Goal: Task Accomplishment & Management: Use online tool/utility

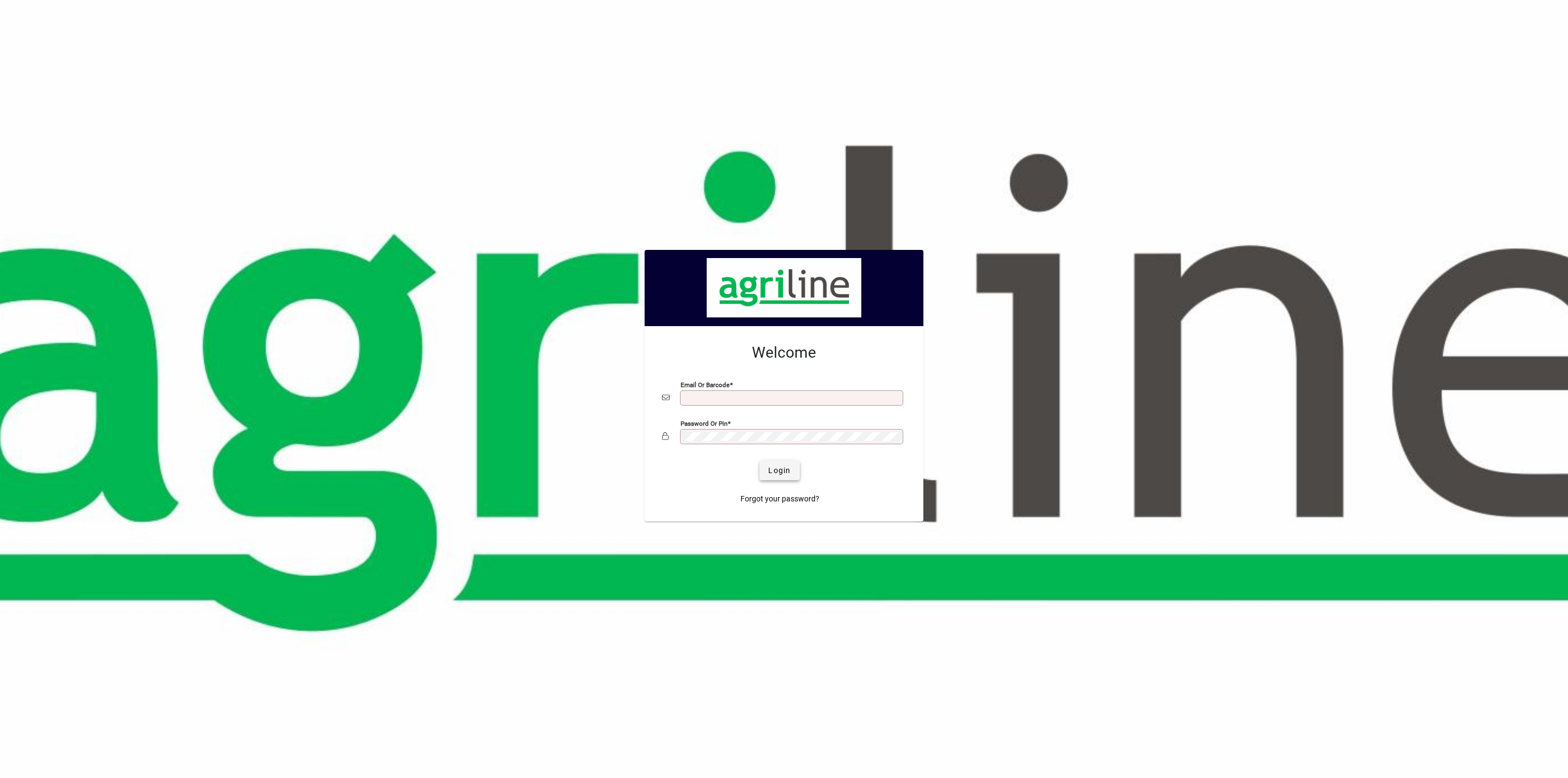
type input "**********"
click at [781, 476] on span "Login" at bounding box center [779, 470] width 23 height 12
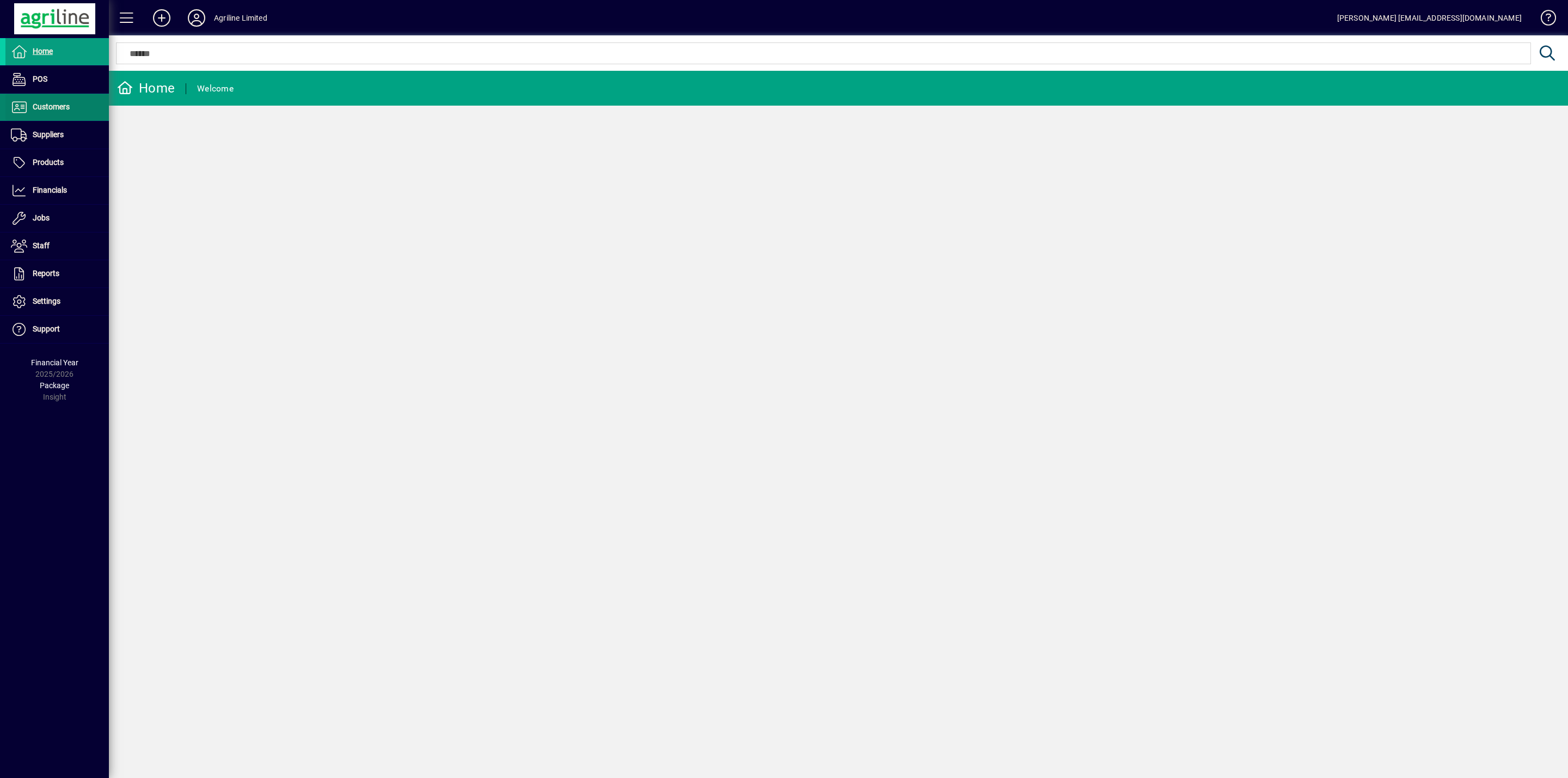
click at [63, 110] on span "Customers" at bounding box center [51, 106] width 37 height 9
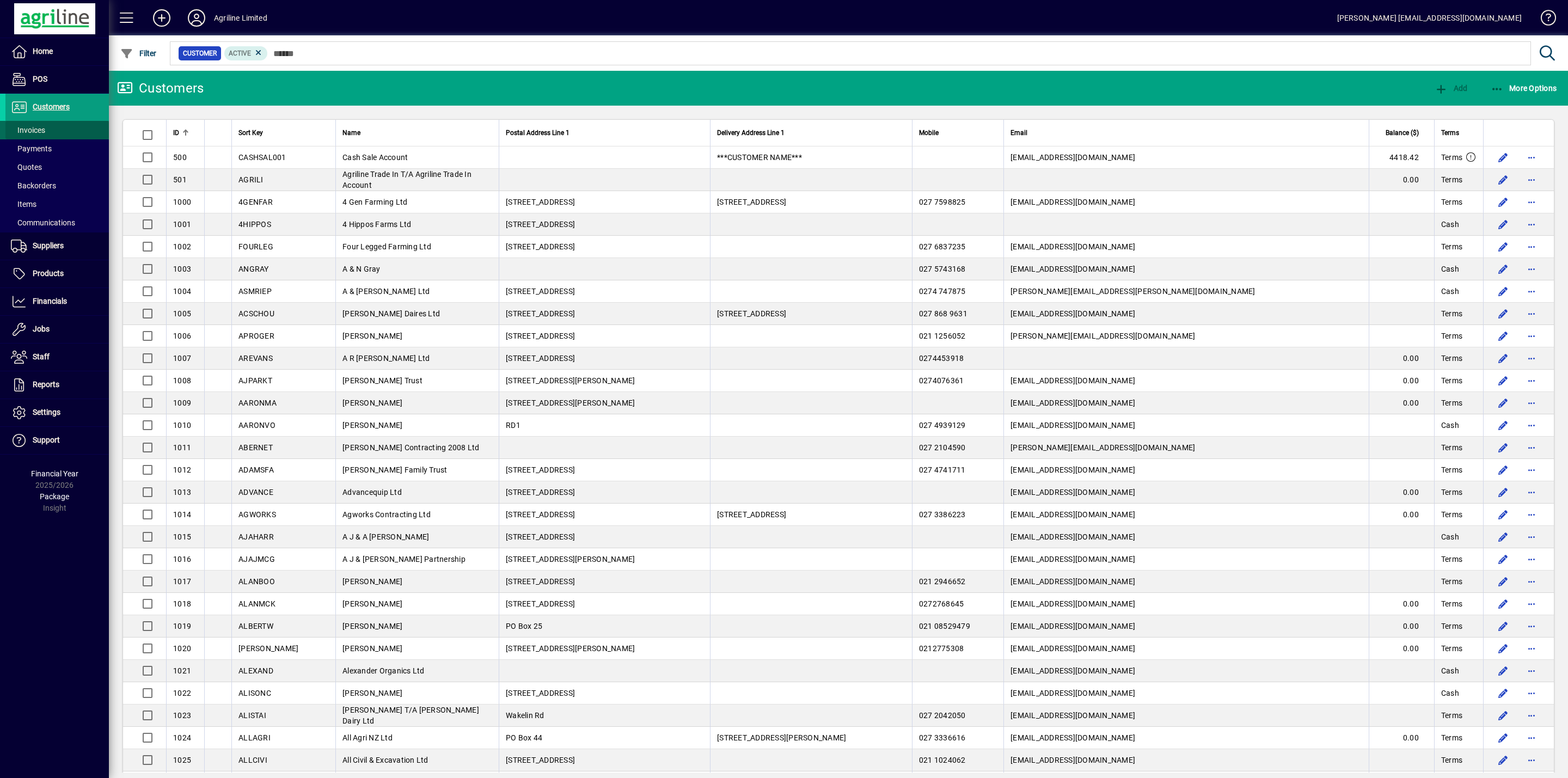
click at [41, 128] on span "Invoices" at bounding box center [28, 130] width 34 height 9
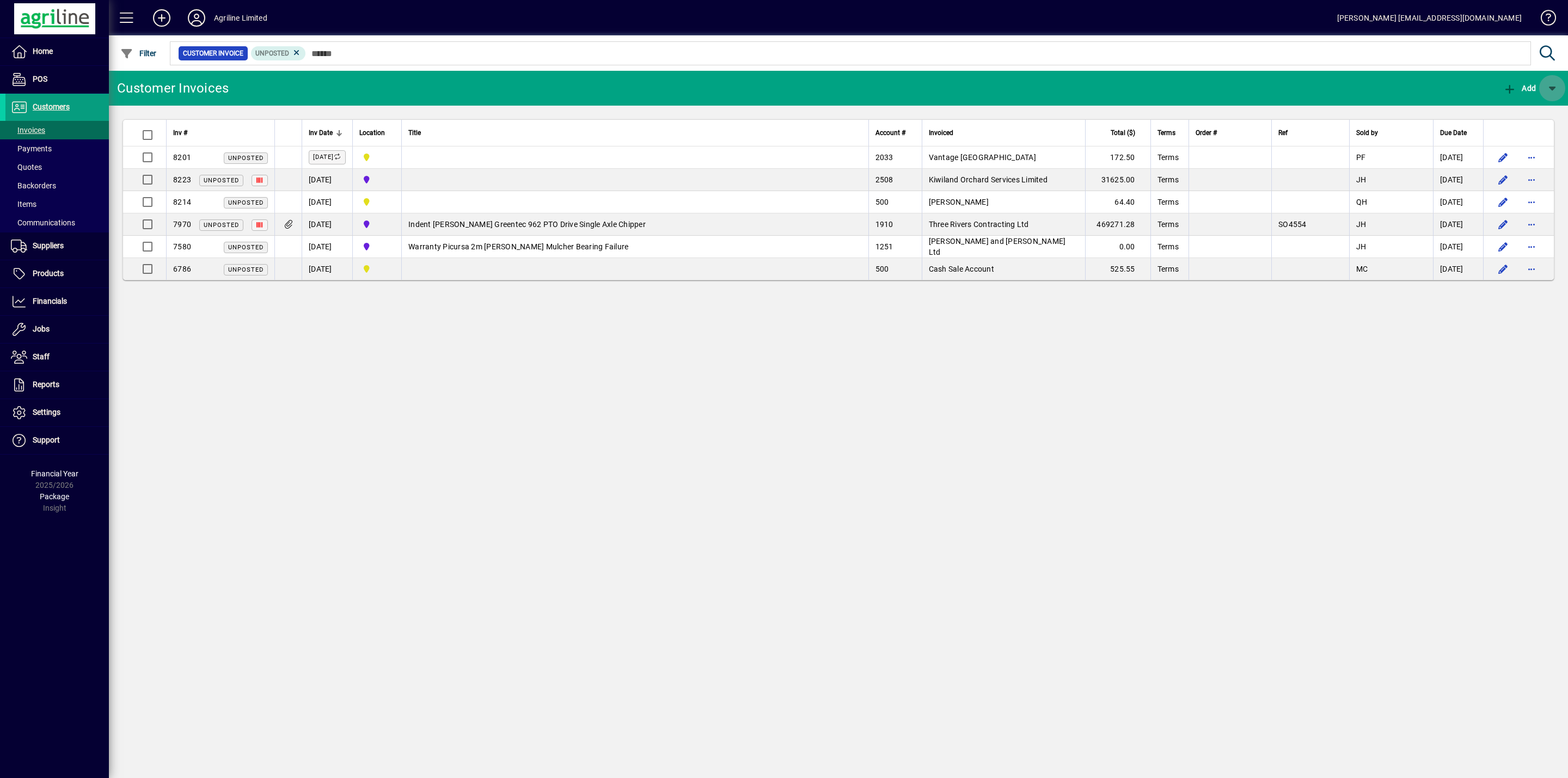
click at [1556, 84] on span "button" at bounding box center [1552, 89] width 26 height 26
click at [1296, 94] on div at bounding box center [784, 389] width 1568 height 778
click at [294, 54] on icon at bounding box center [297, 53] width 10 height 10
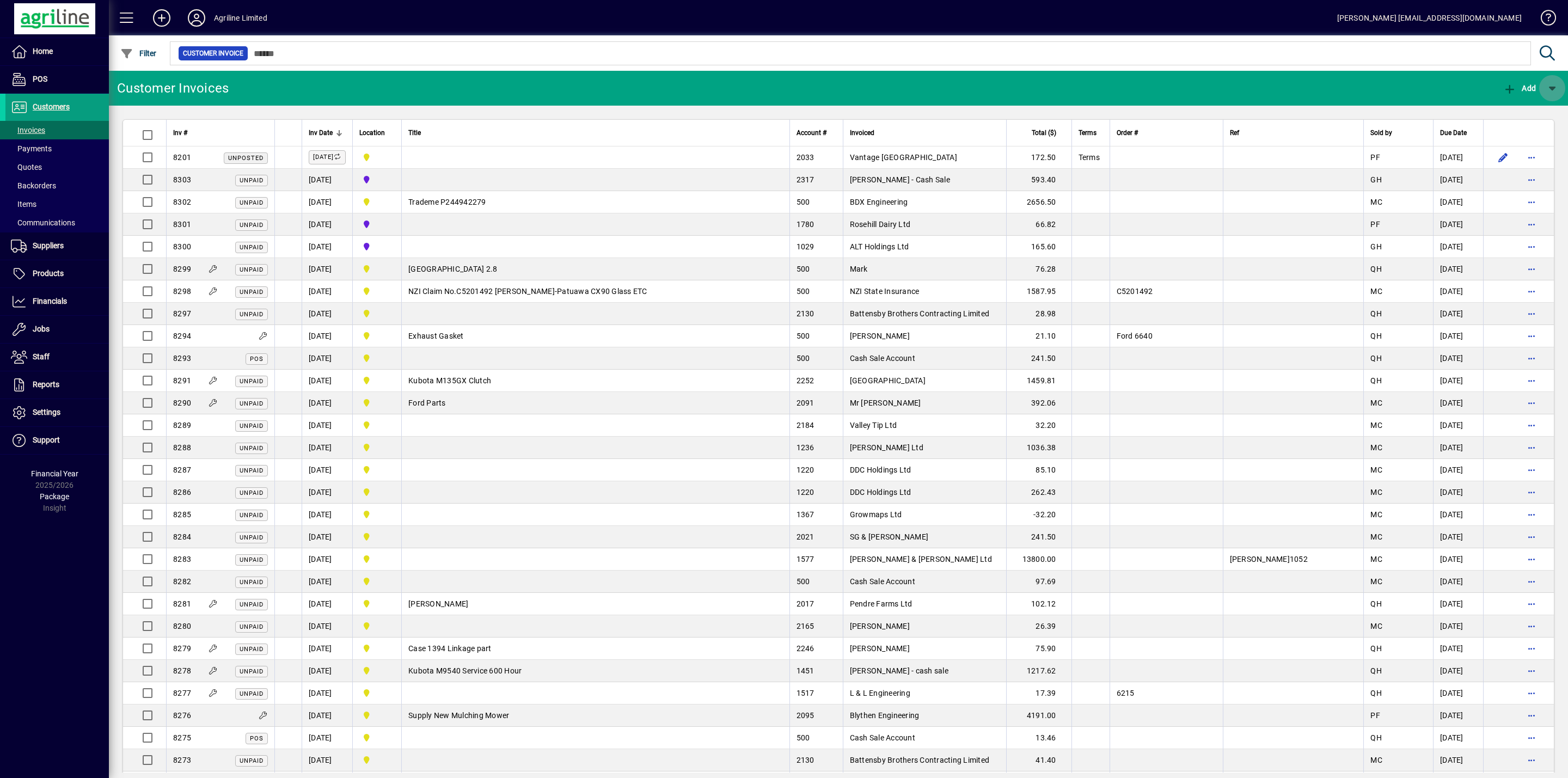
click at [1550, 86] on span "button" at bounding box center [1552, 89] width 26 height 26
click at [1436, 89] on div at bounding box center [784, 389] width 1568 height 778
click at [131, 23] on span at bounding box center [127, 18] width 26 height 26
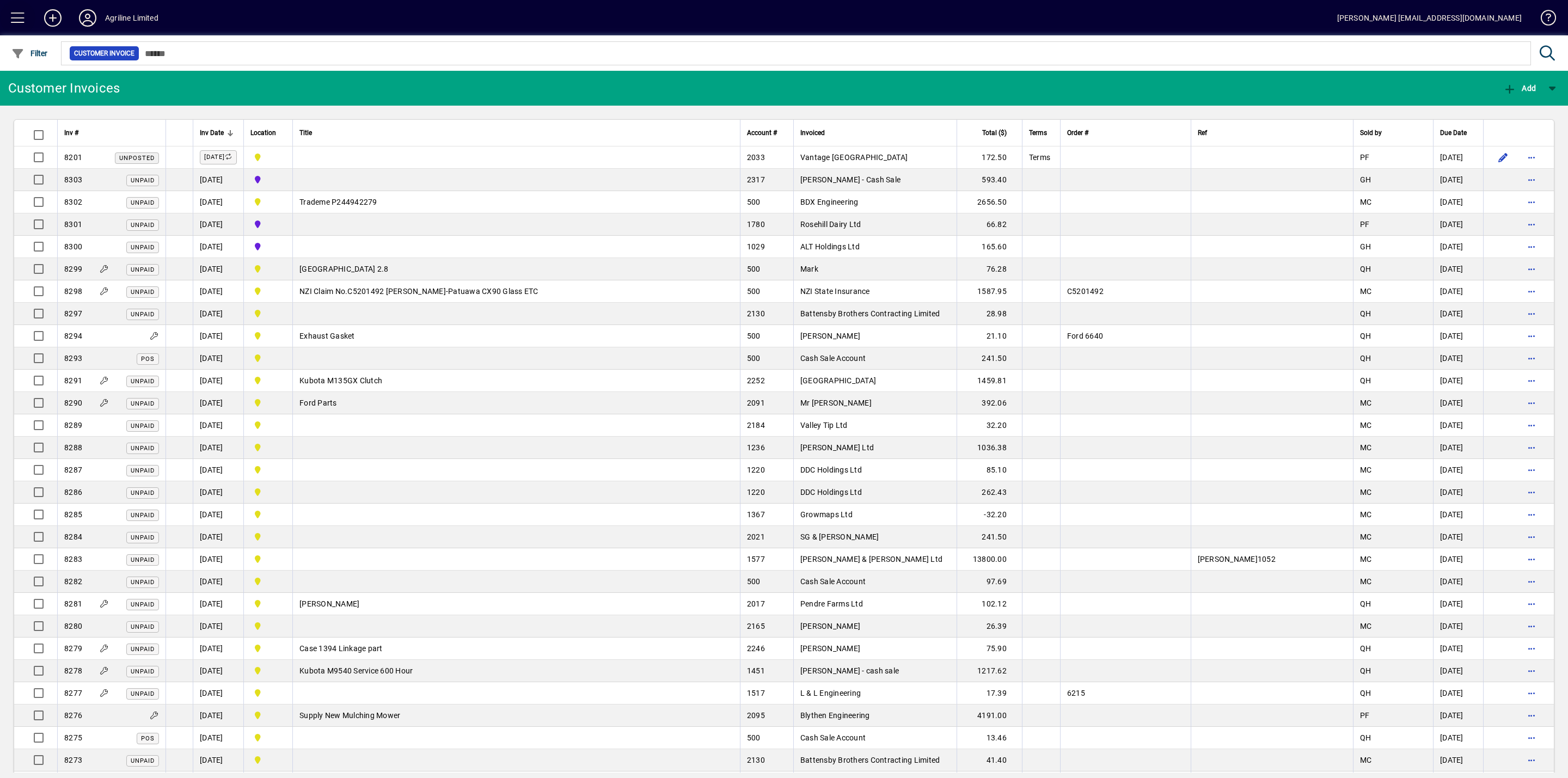
click at [22, 21] on span at bounding box center [18, 18] width 26 height 26
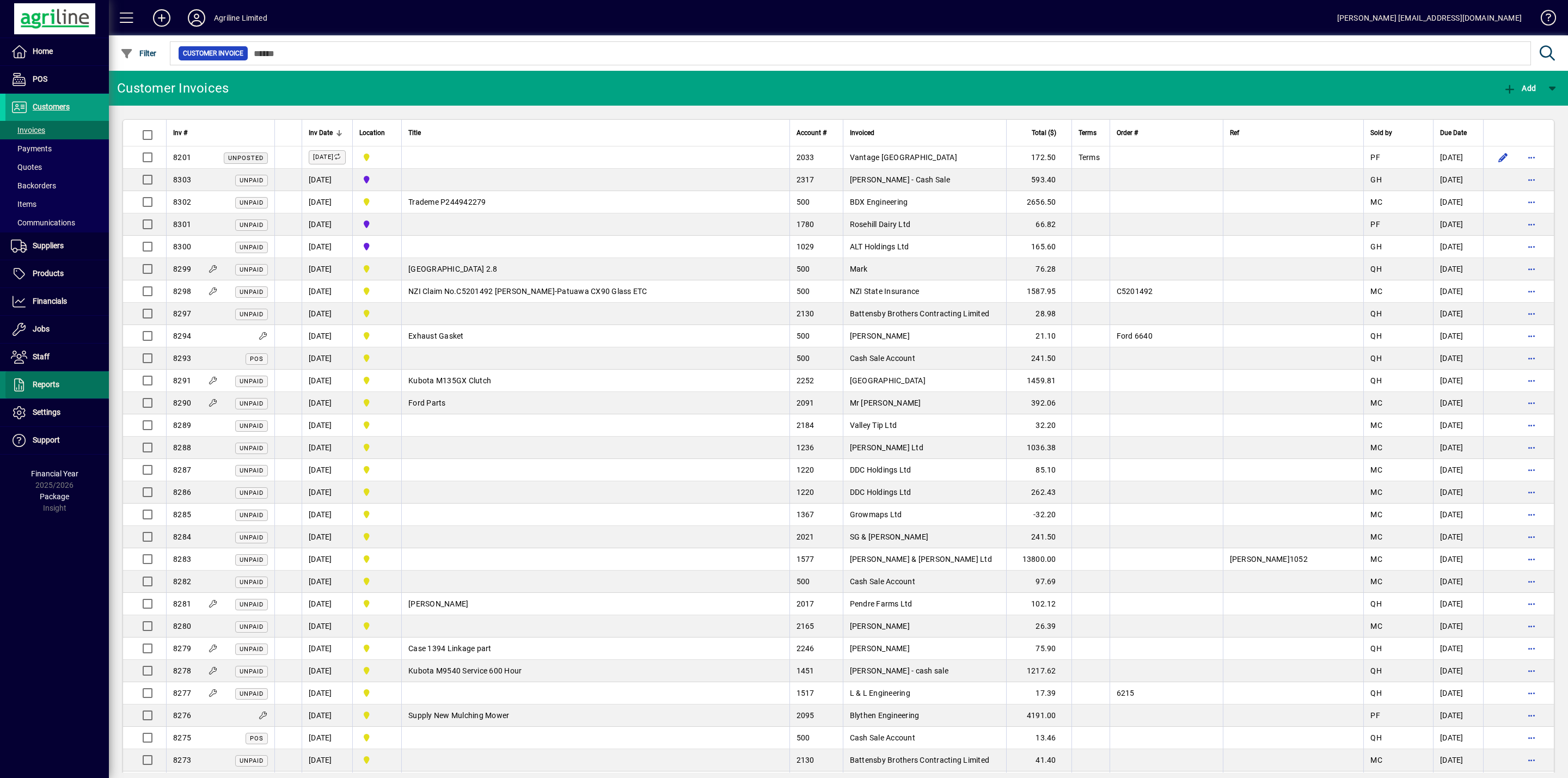
click at [32, 390] on span "Reports" at bounding box center [32, 385] width 54 height 13
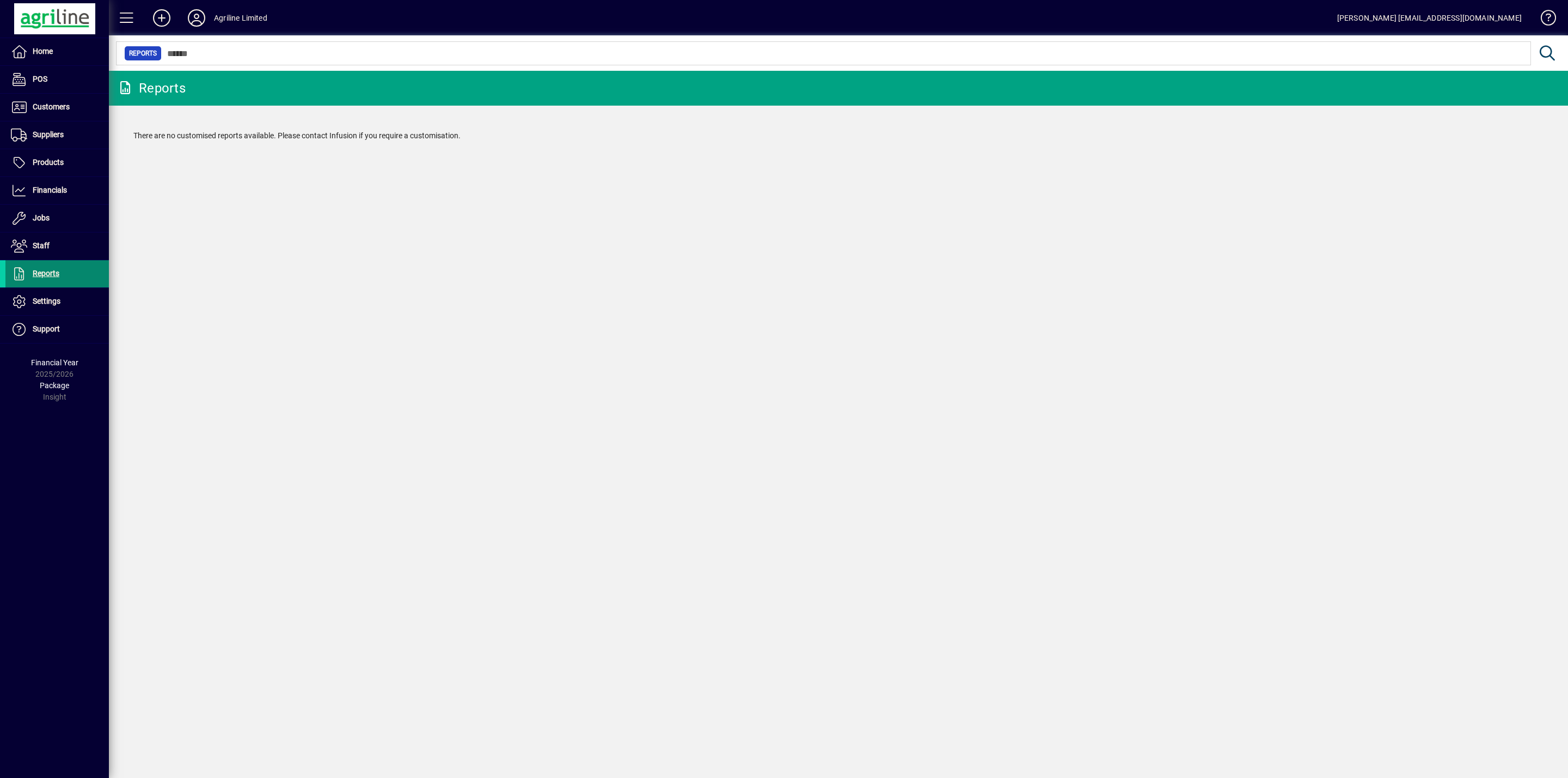
click at [56, 277] on span "Reports" at bounding box center [46, 273] width 26 height 9
click at [47, 305] on span "Settings" at bounding box center [47, 301] width 28 height 9
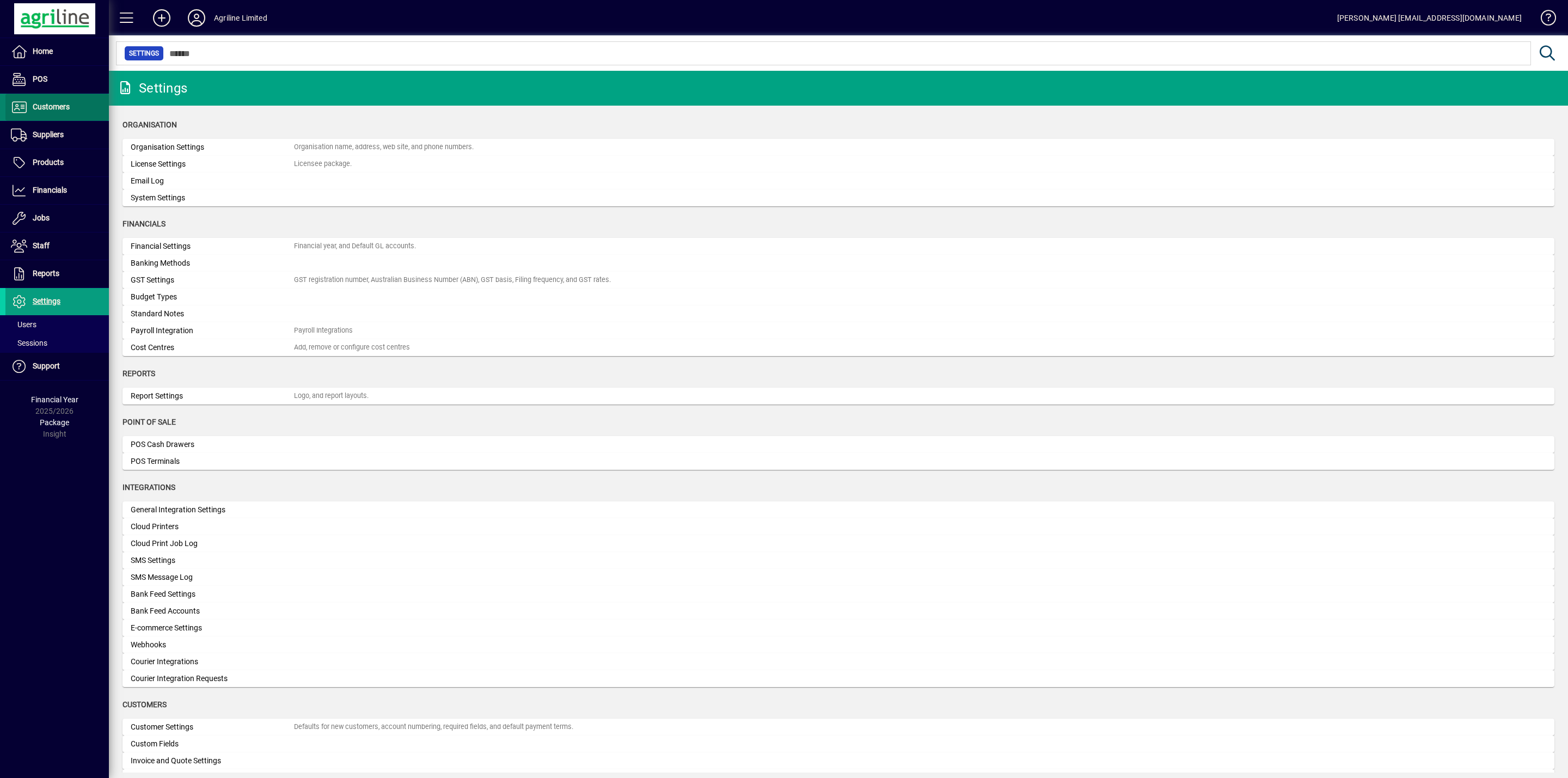
click at [44, 105] on span "Customers" at bounding box center [51, 106] width 37 height 9
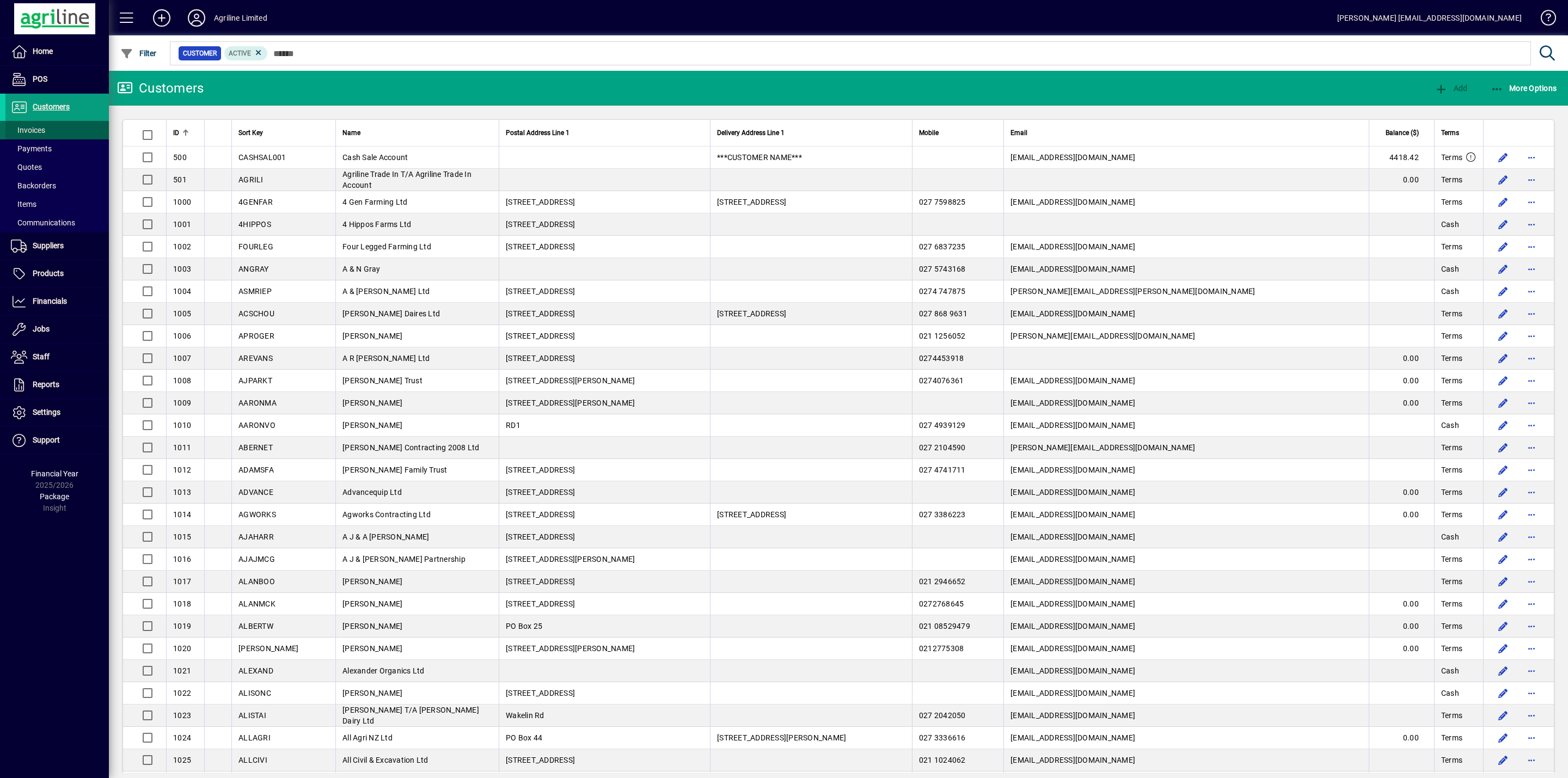
click at [36, 129] on span "Invoices" at bounding box center [28, 130] width 34 height 9
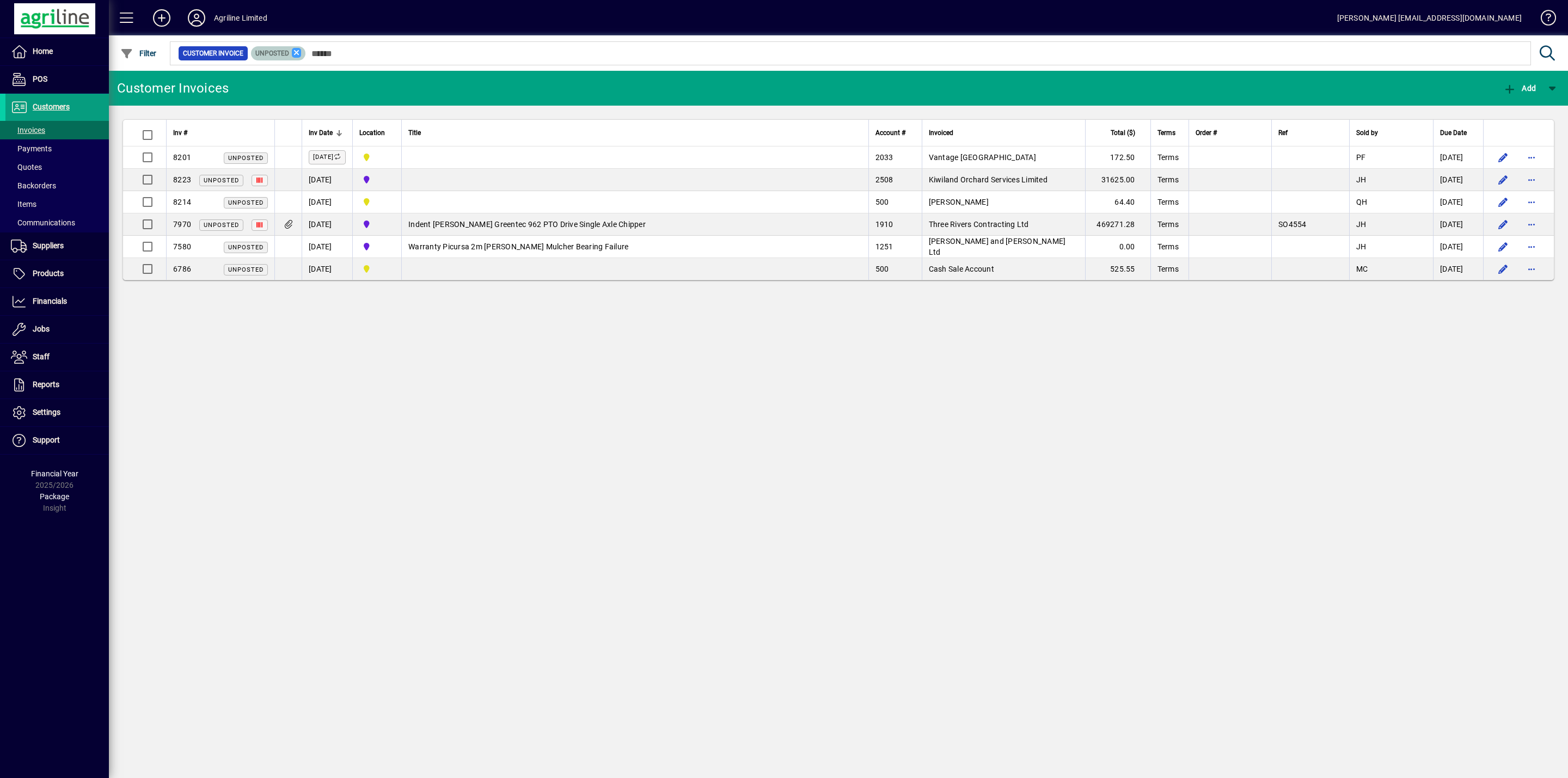
click at [293, 50] on icon at bounding box center [297, 53] width 10 height 10
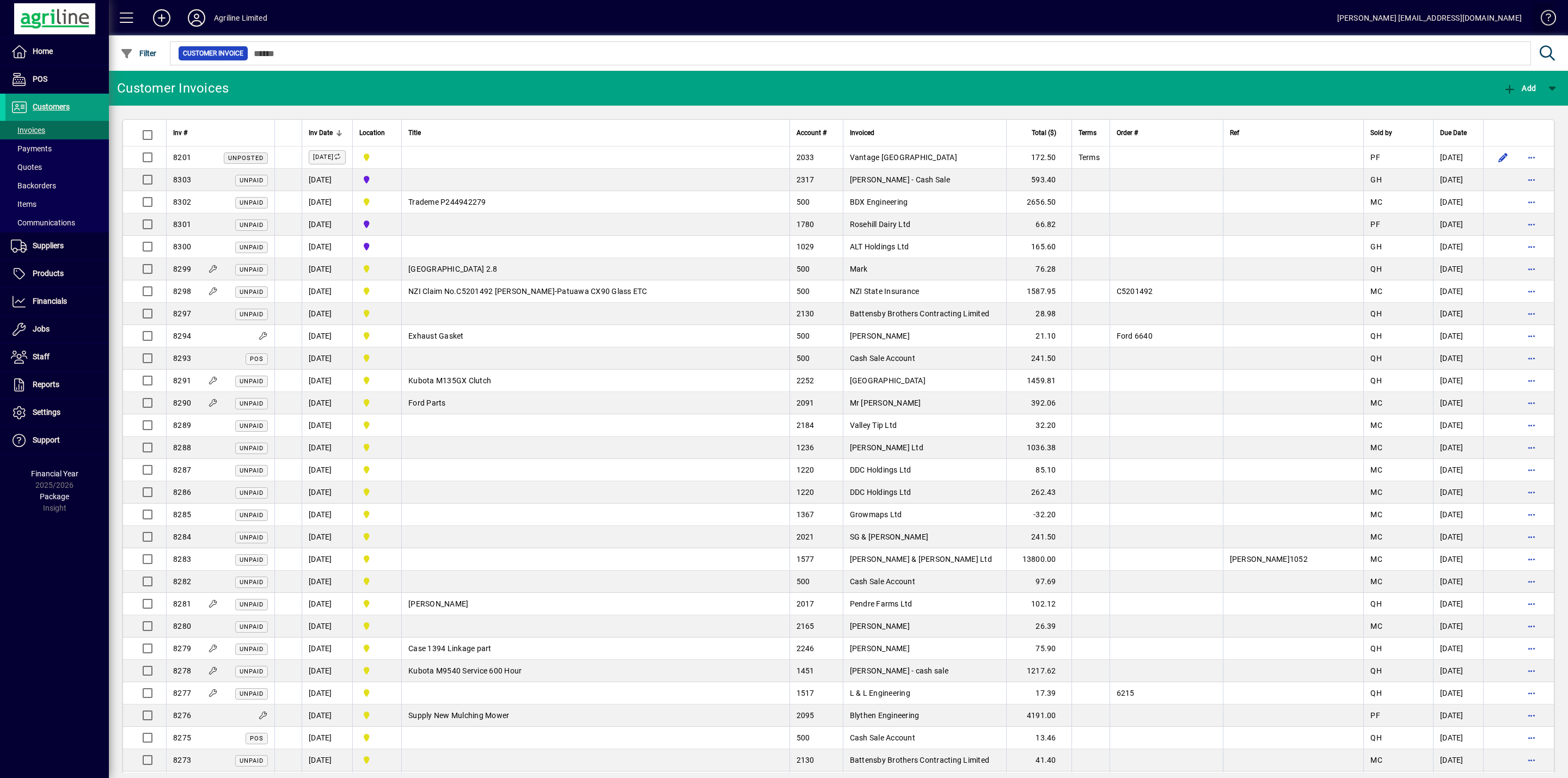
click at [1549, 15] on span at bounding box center [1544, 20] width 26 height 26
click at [50, 276] on span "Products" at bounding box center [48, 273] width 31 height 9
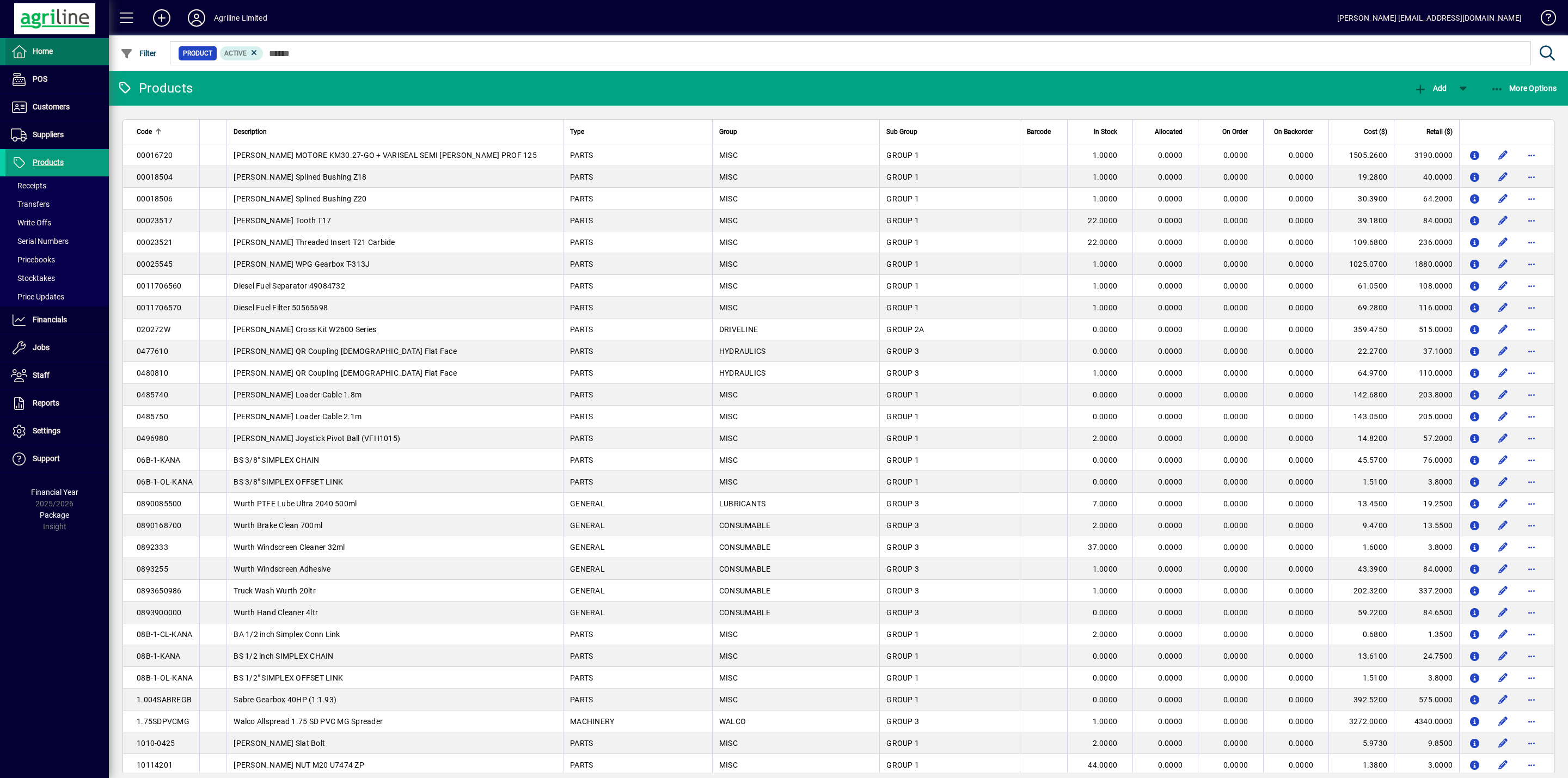
click at [47, 51] on span "Home" at bounding box center [43, 51] width 20 height 9
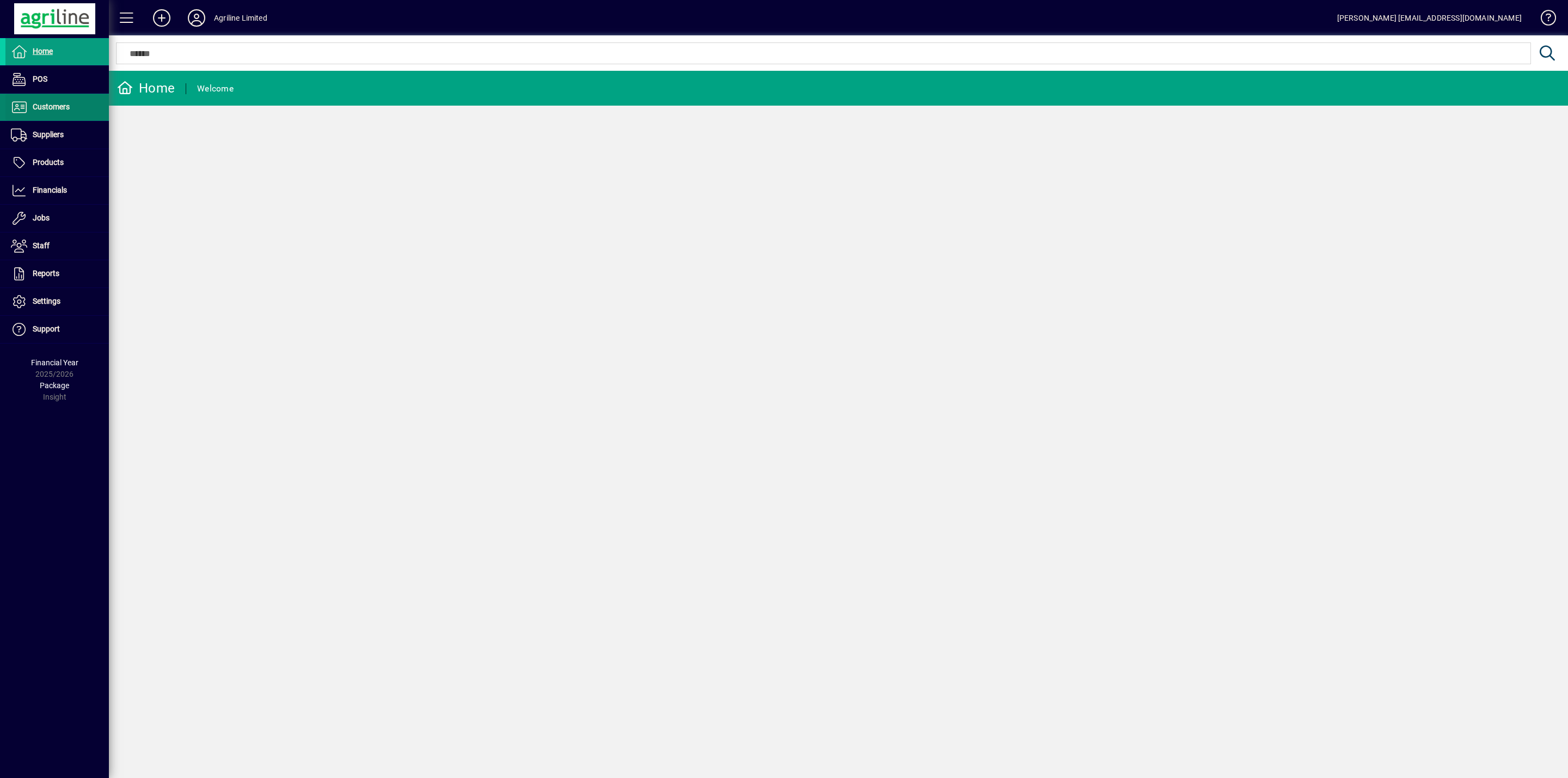
click at [62, 115] on span at bounding box center [57, 107] width 103 height 26
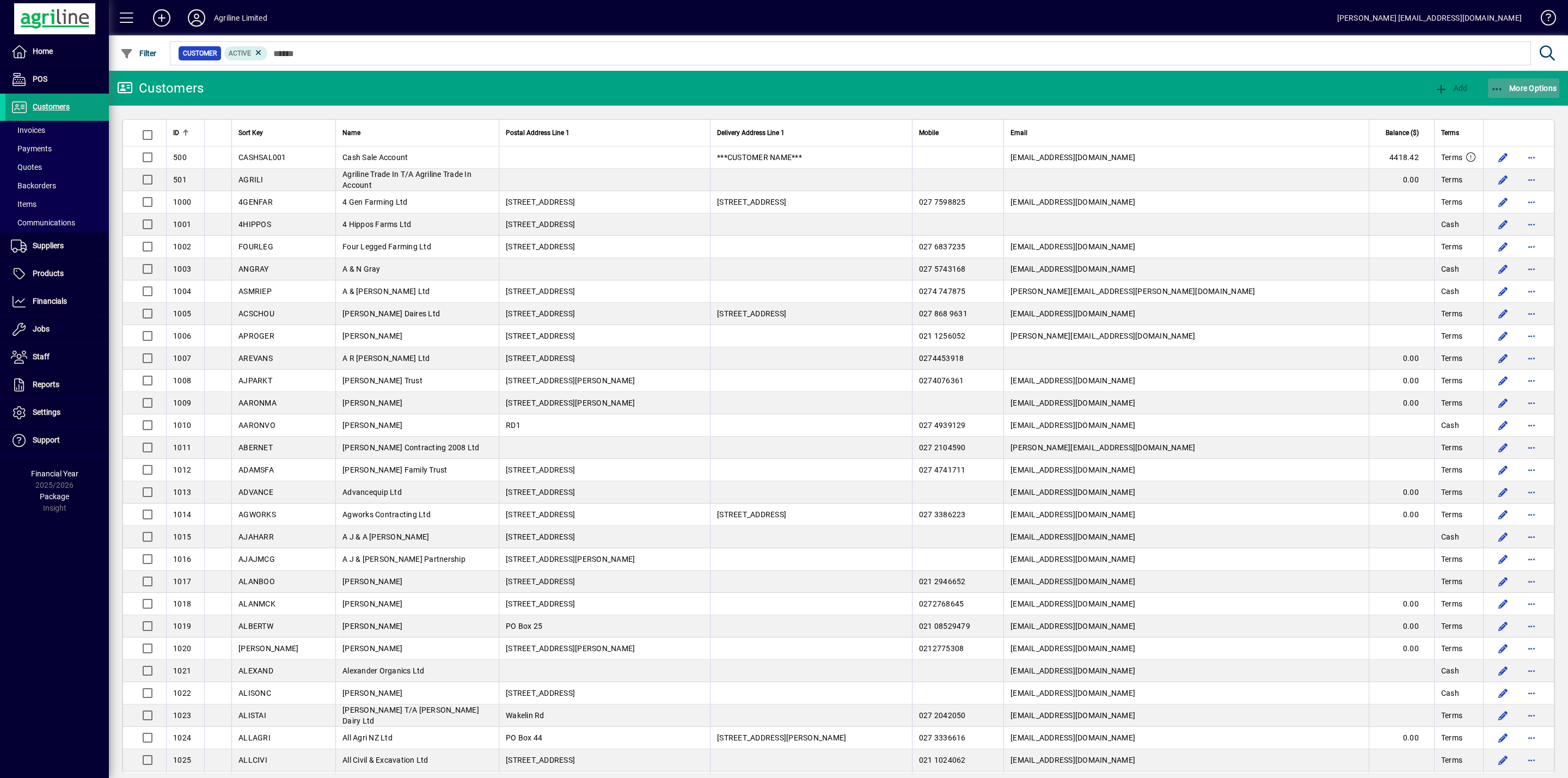
click at [1504, 89] on icon "button" at bounding box center [1498, 89] width 14 height 11
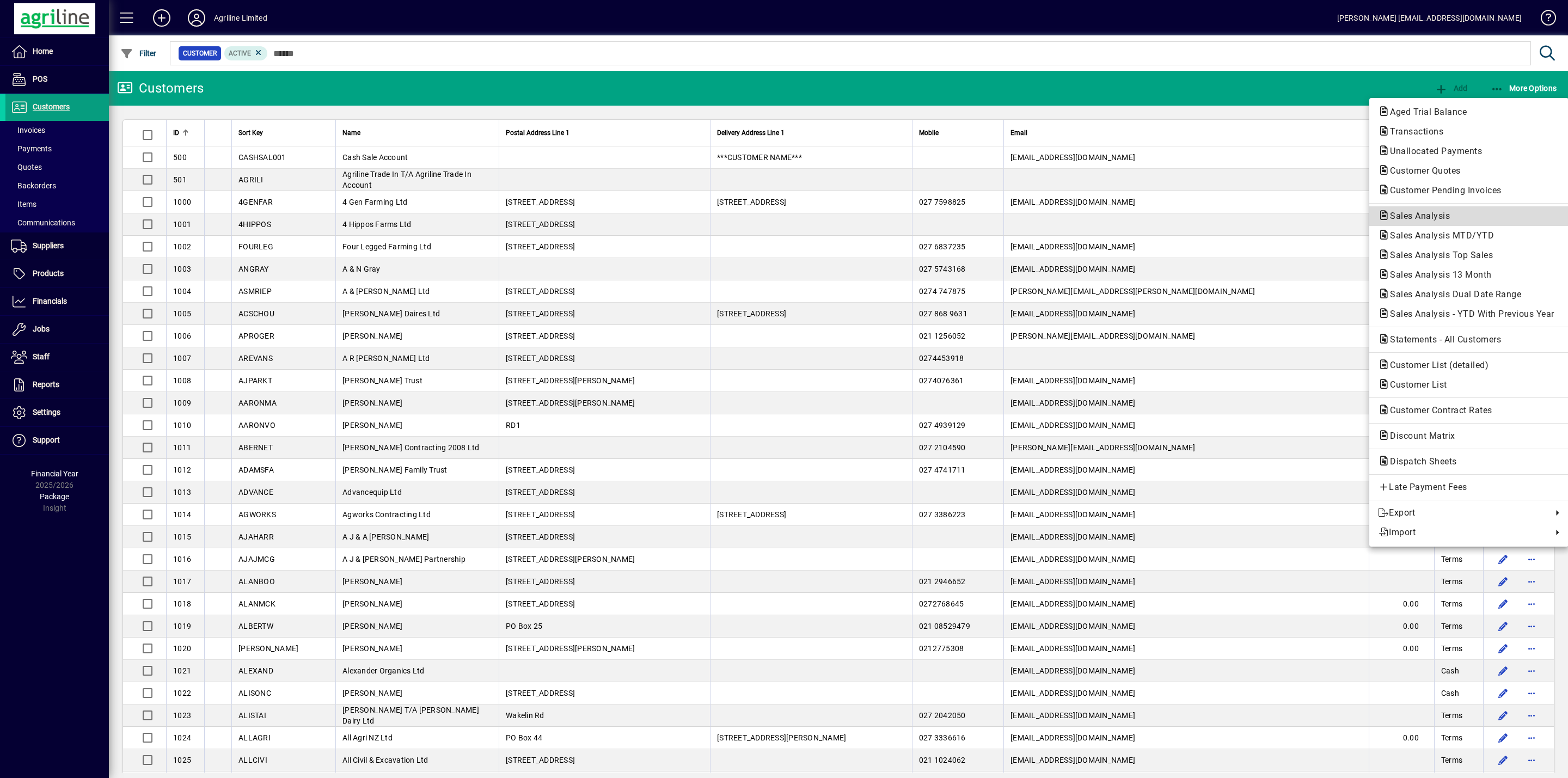
click at [1407, 221] on span "Sales Analysis" at bounding box center [1469, 216] width 182 height 13
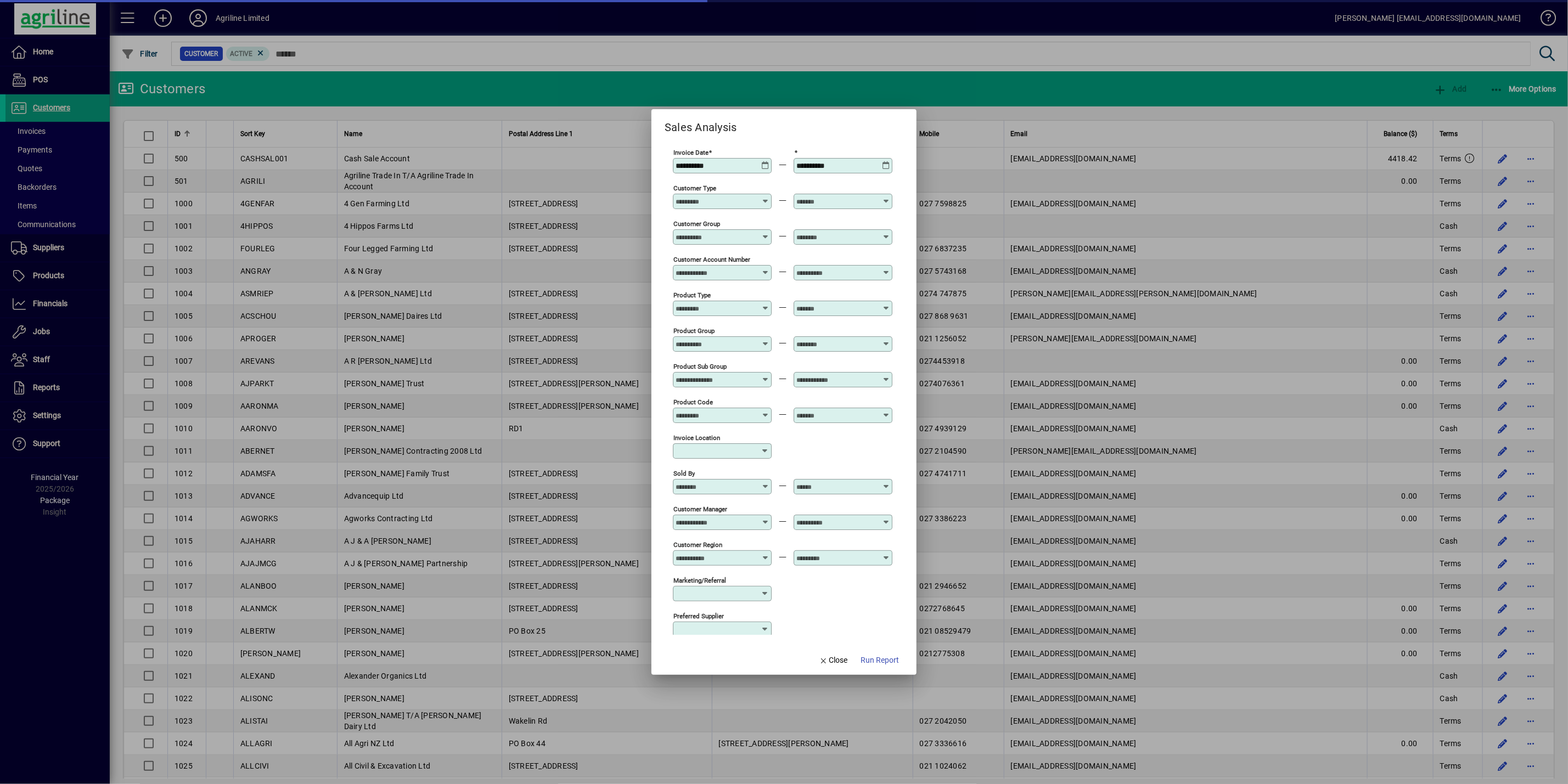
type input "***"
type input "**********"
click at [762, 161] on icon at bounding box center [765, 161] width 9 height 0
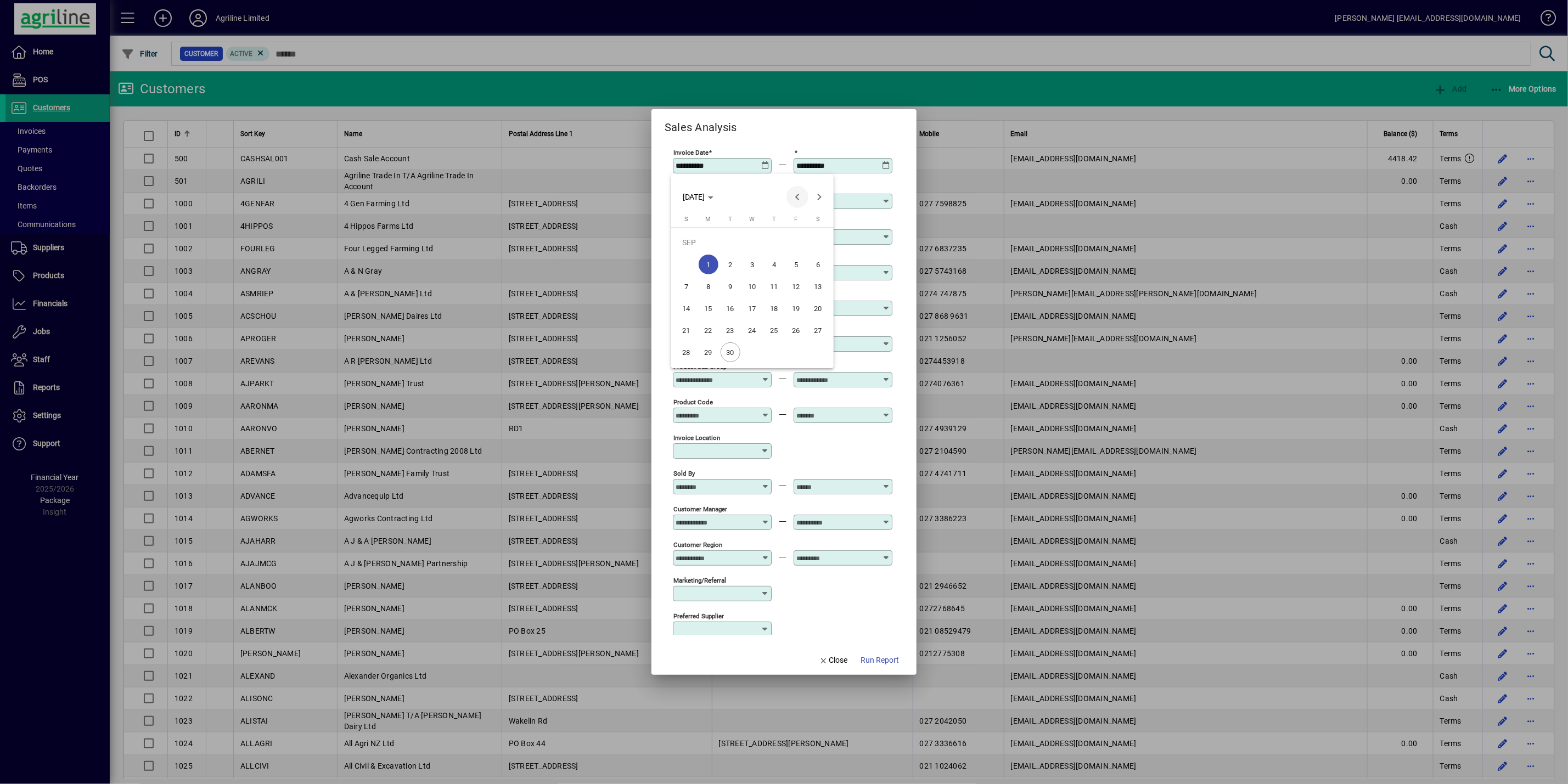
click at [800, 197] on span "Previous month" at bounding box center [797, 197] width 22 height 22
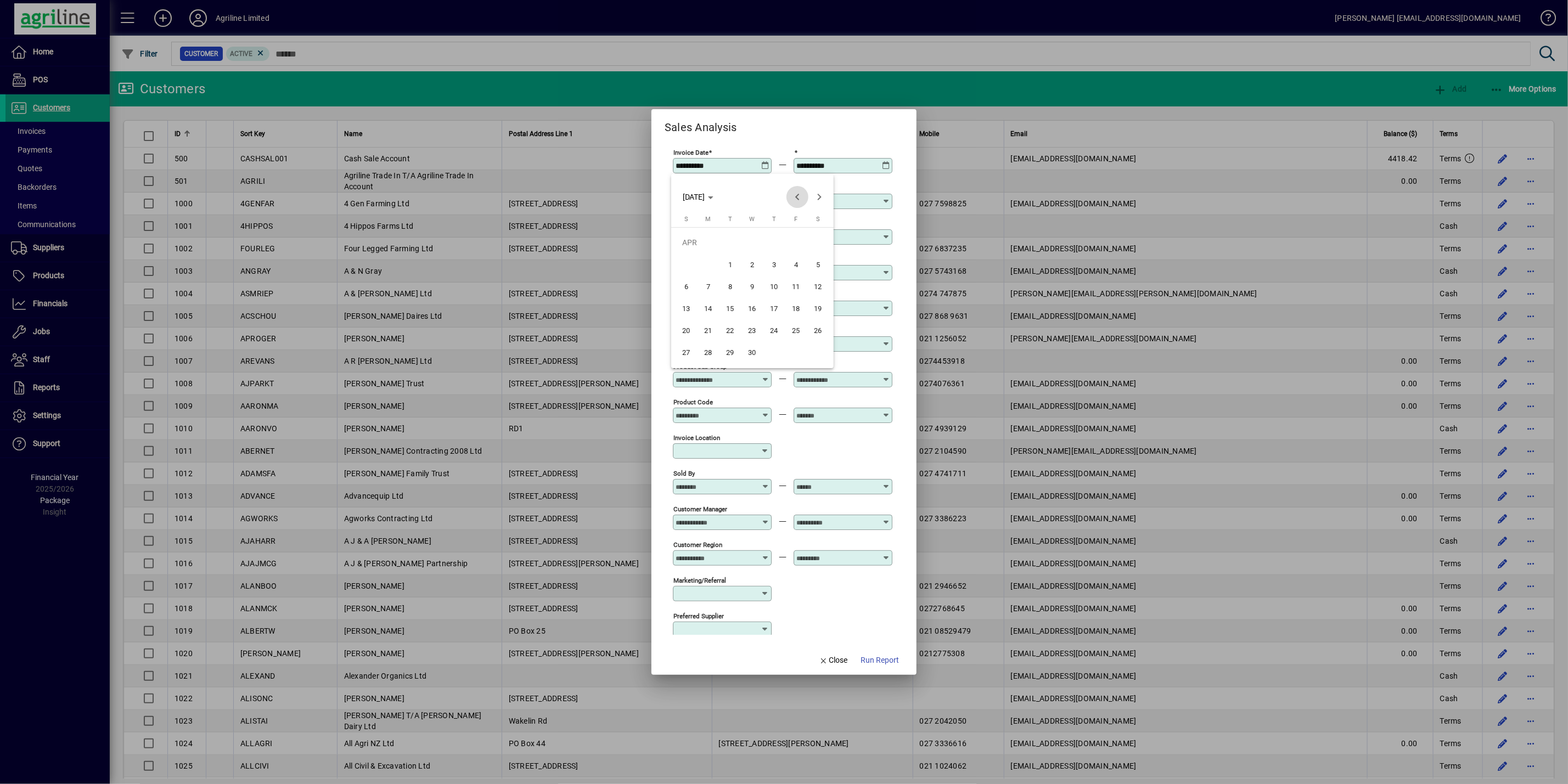
click at [799, 198] on span "Previous month" at bounding box center [797, 197] width 22 height 22
click at [817, 192] on span "Next month" at bounding box center [819, 197] width 22 height 22
click at [731, 264] on span "1" at bounding box center [730, 264] width 20 height 20
type input "**********"
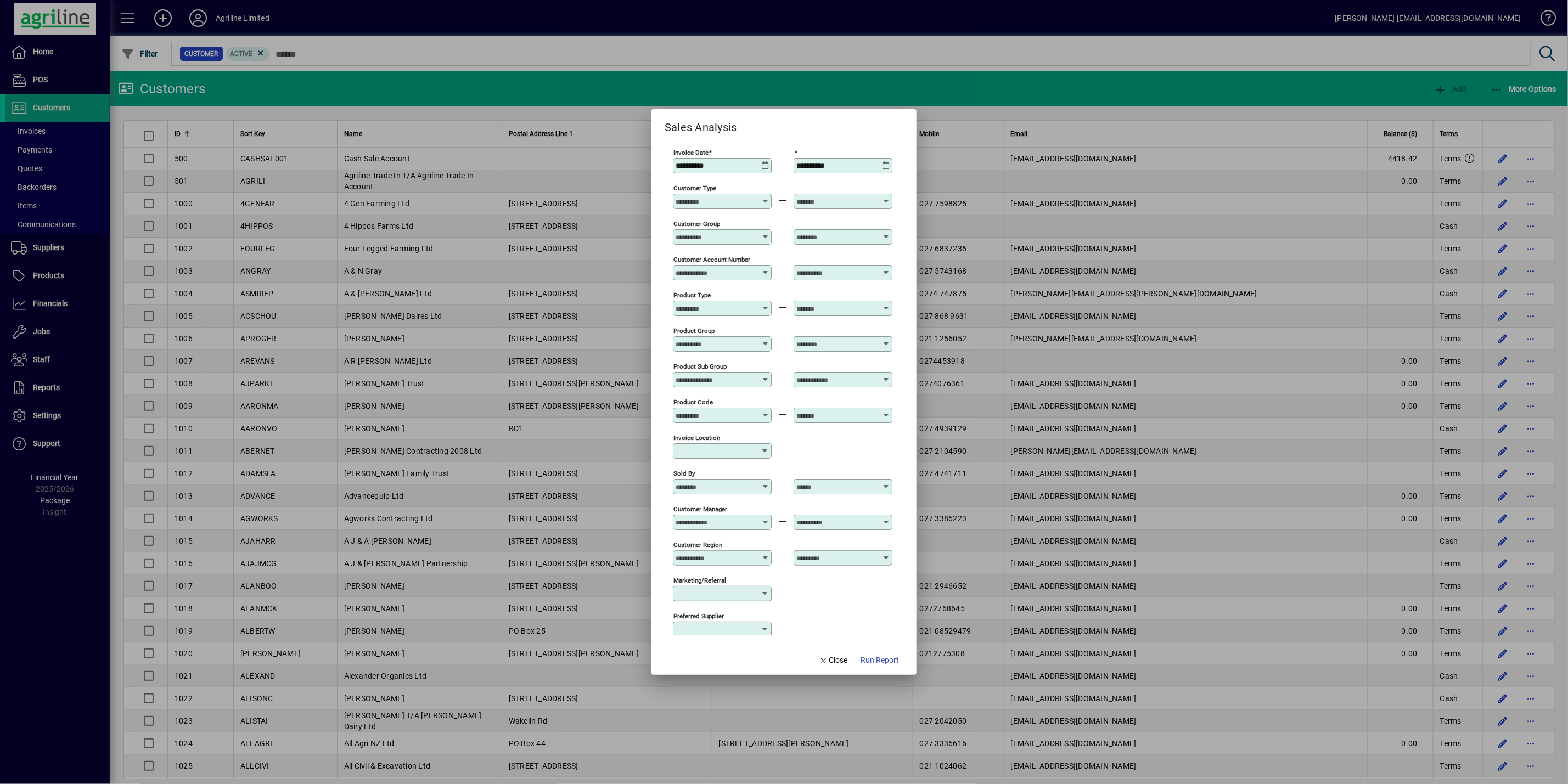
click at [878, 164] on div "**********" at bounding box center [844, 165] width 96 height 9
click at [883, 161] on icon at bounding box center [886, 161] width 9 height 0
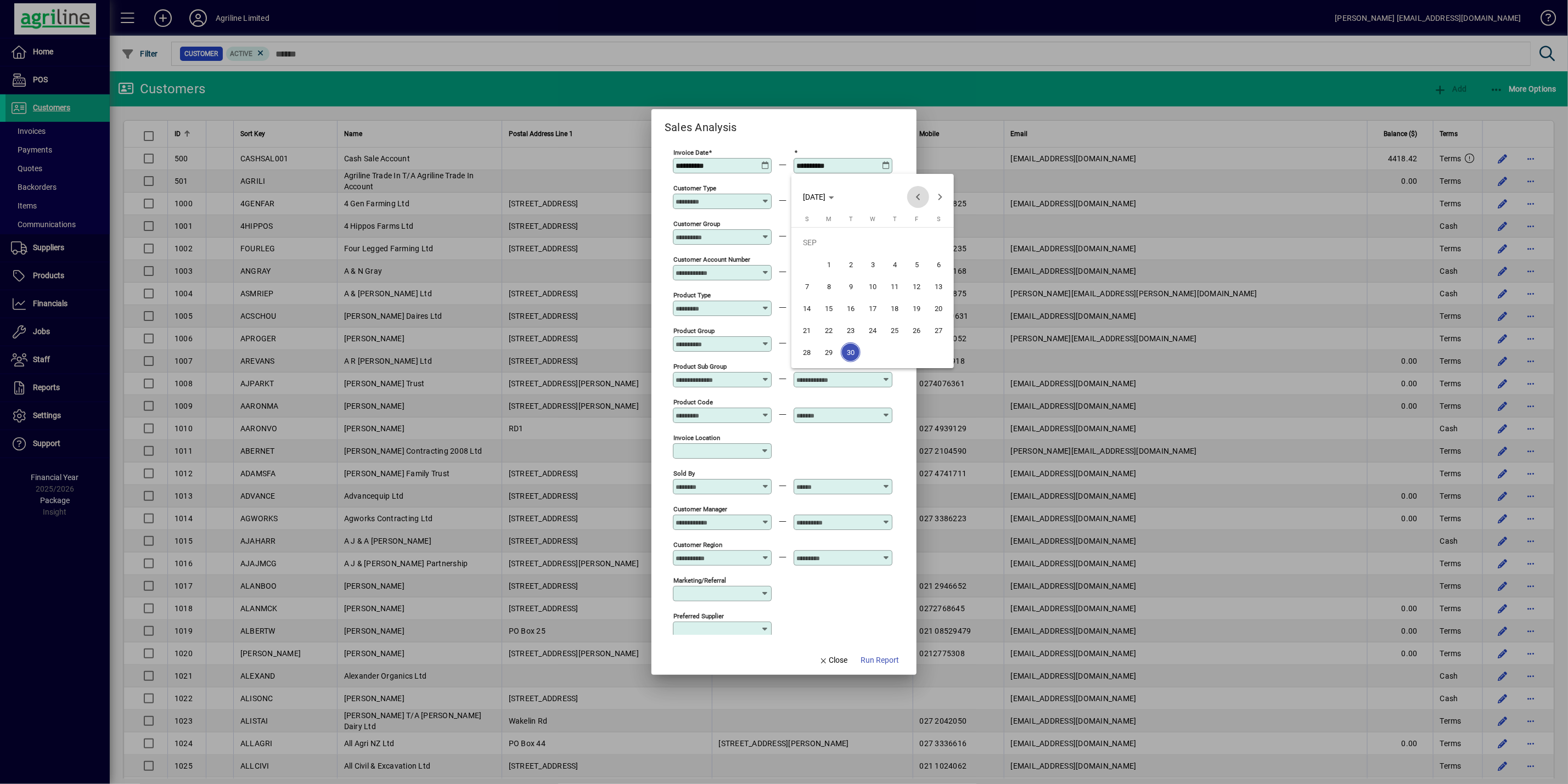
click at [923, 198] on span "Previous month" at bounding box center [918, 197] width 22 height 22
click at [799, 348] on span "31" at bounding box center [806, 352] width 20 height 20
type input "**********"
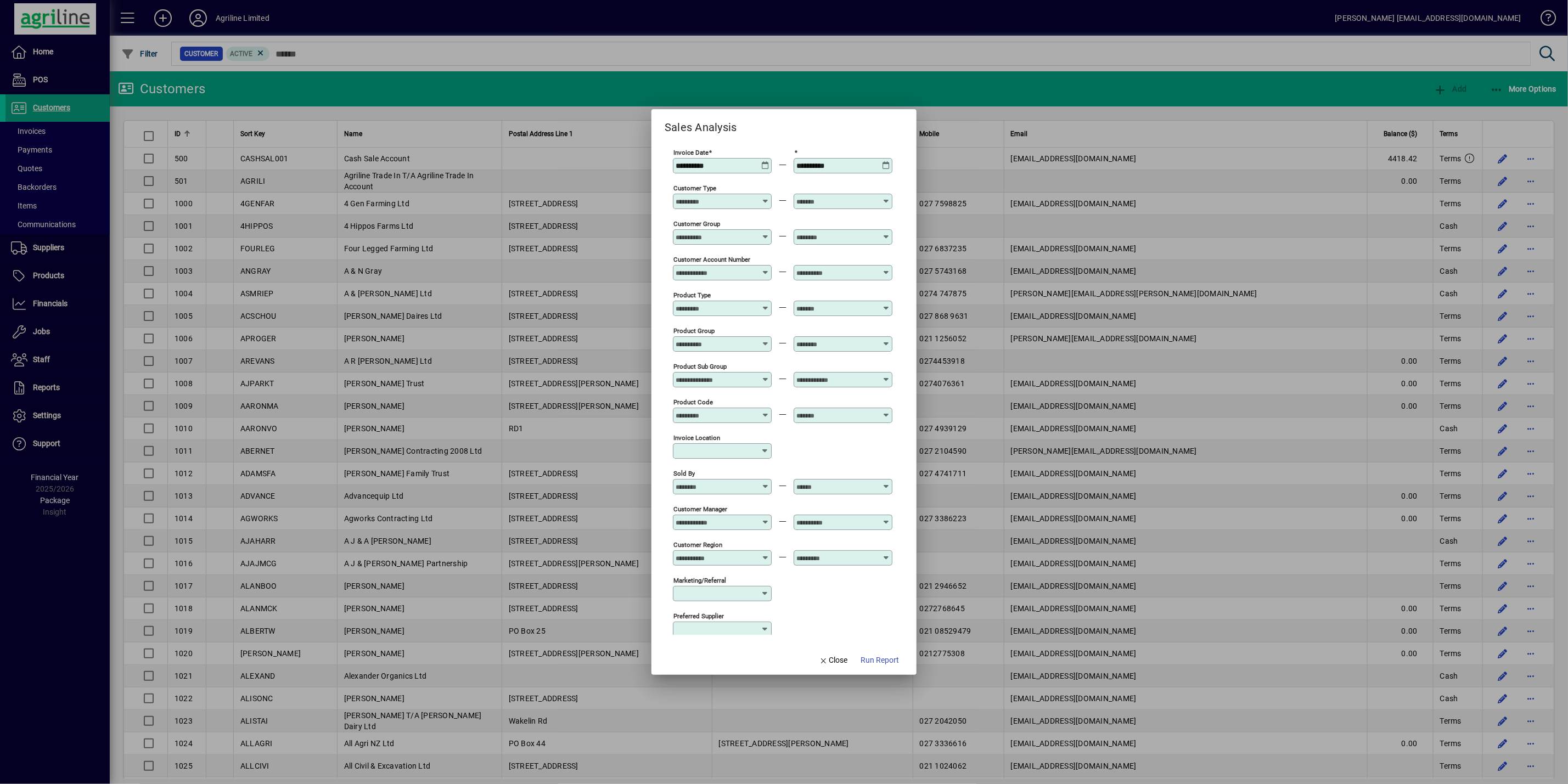
click at [759, 275] on div at bounding box center [724, 273] width 96 height 9
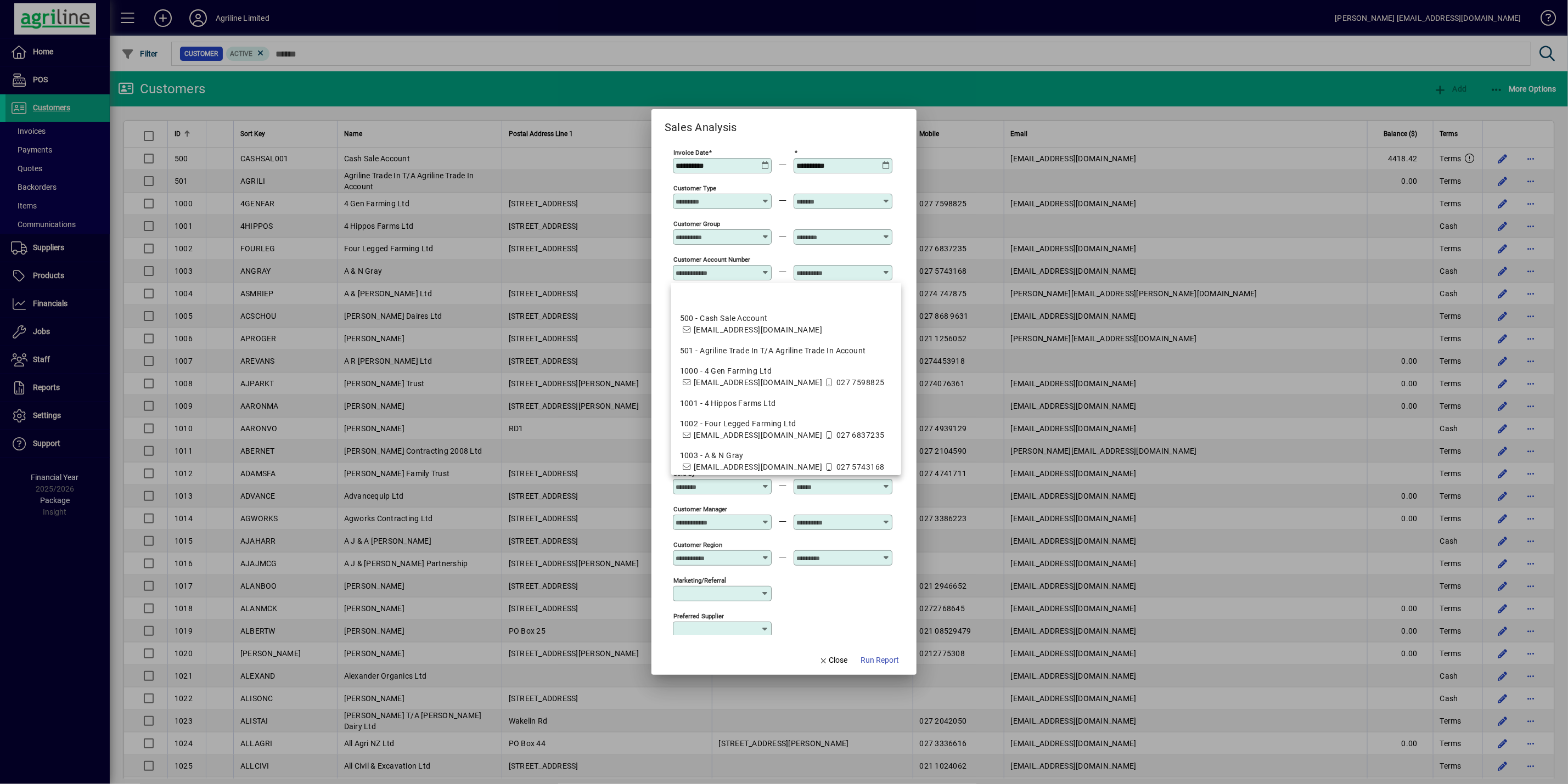
click at [850, 40] on div at bounding box center [784, 392] width 1568 height 784
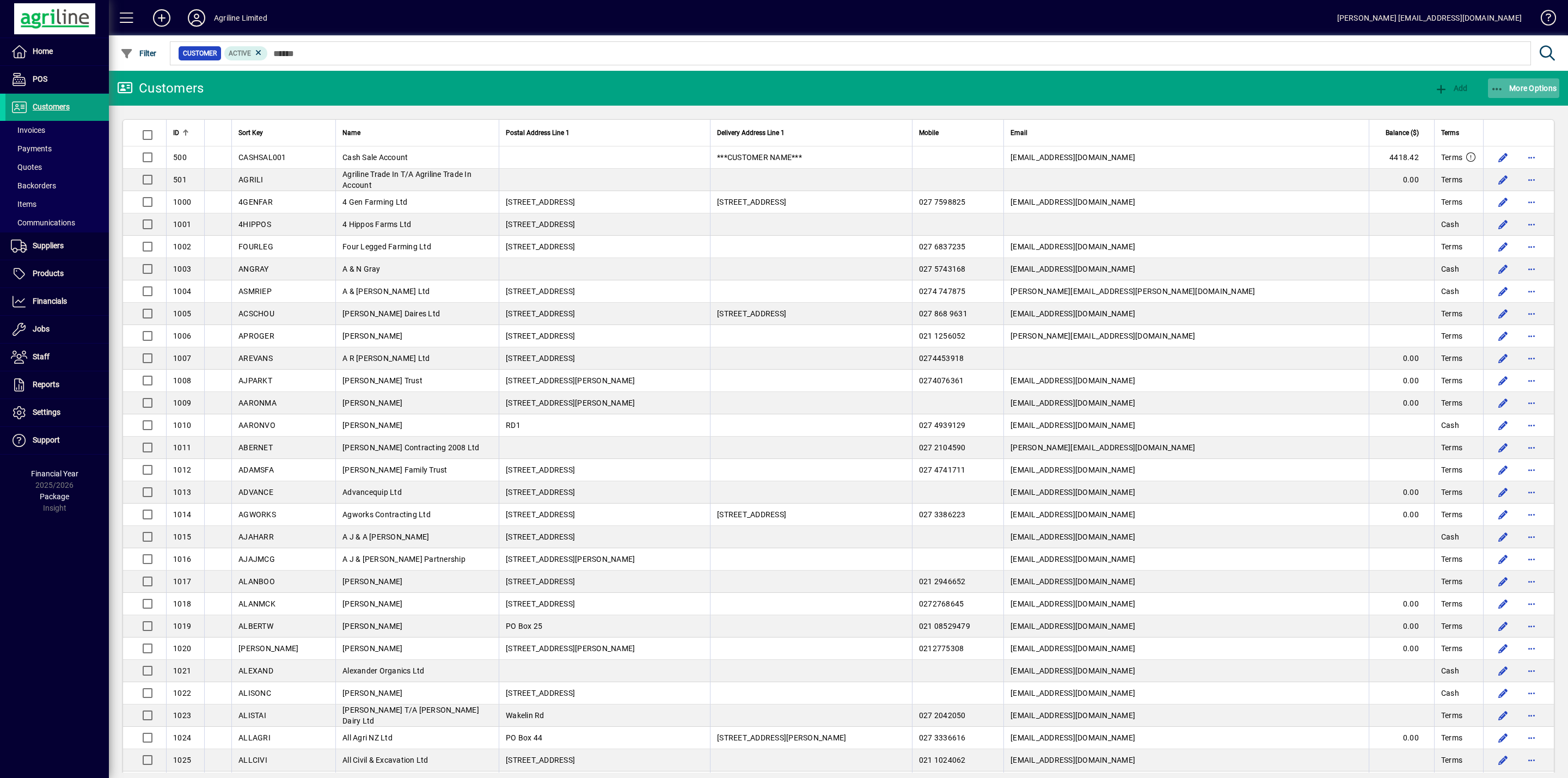
click at [1531, 92] on span "button" at bounding box center [1524, 89] width 71 height 26
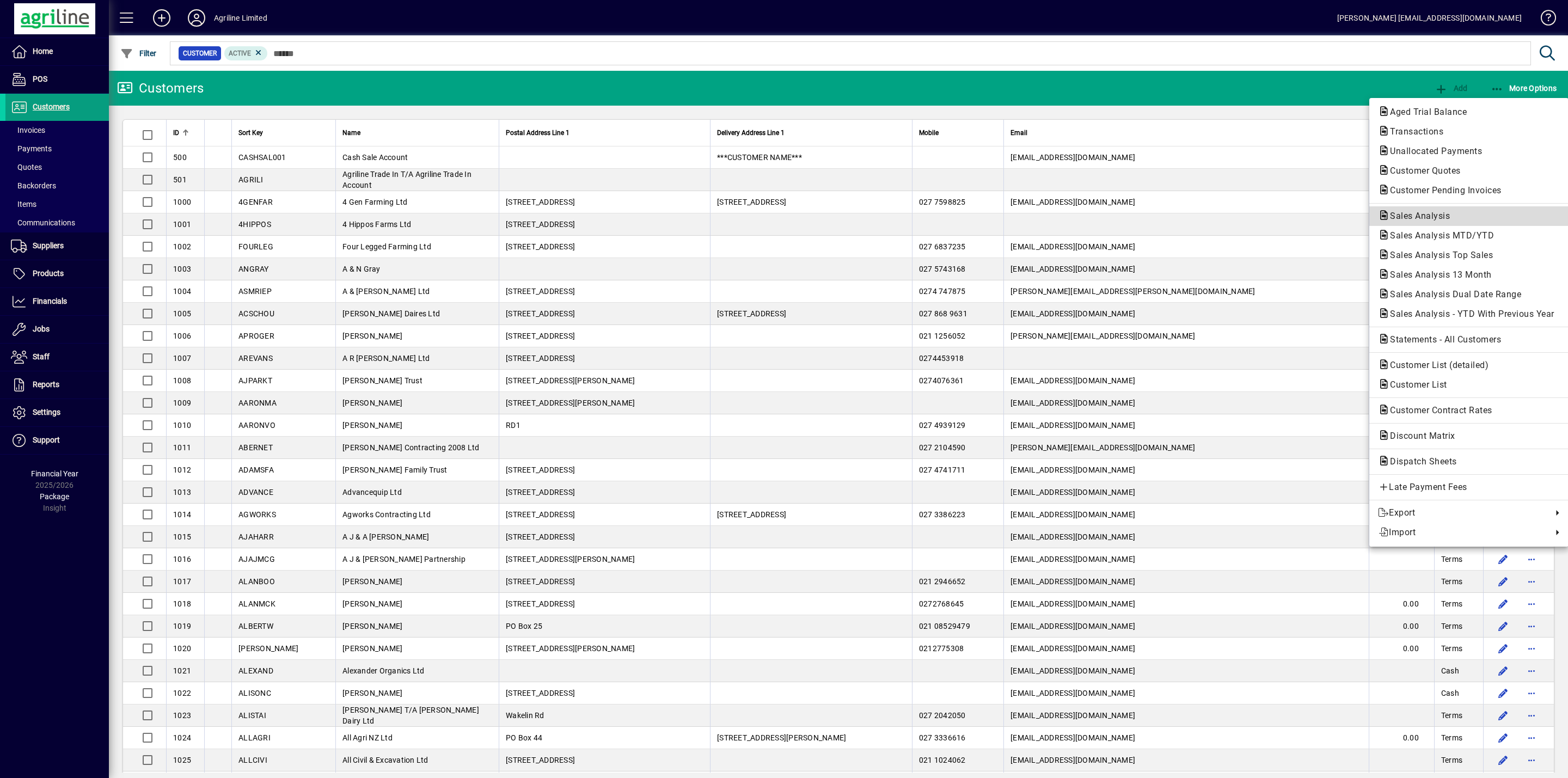
click at [1425, 218] on span "Sales Analysis" at bounding box center [1416, 215] width 77 height 10
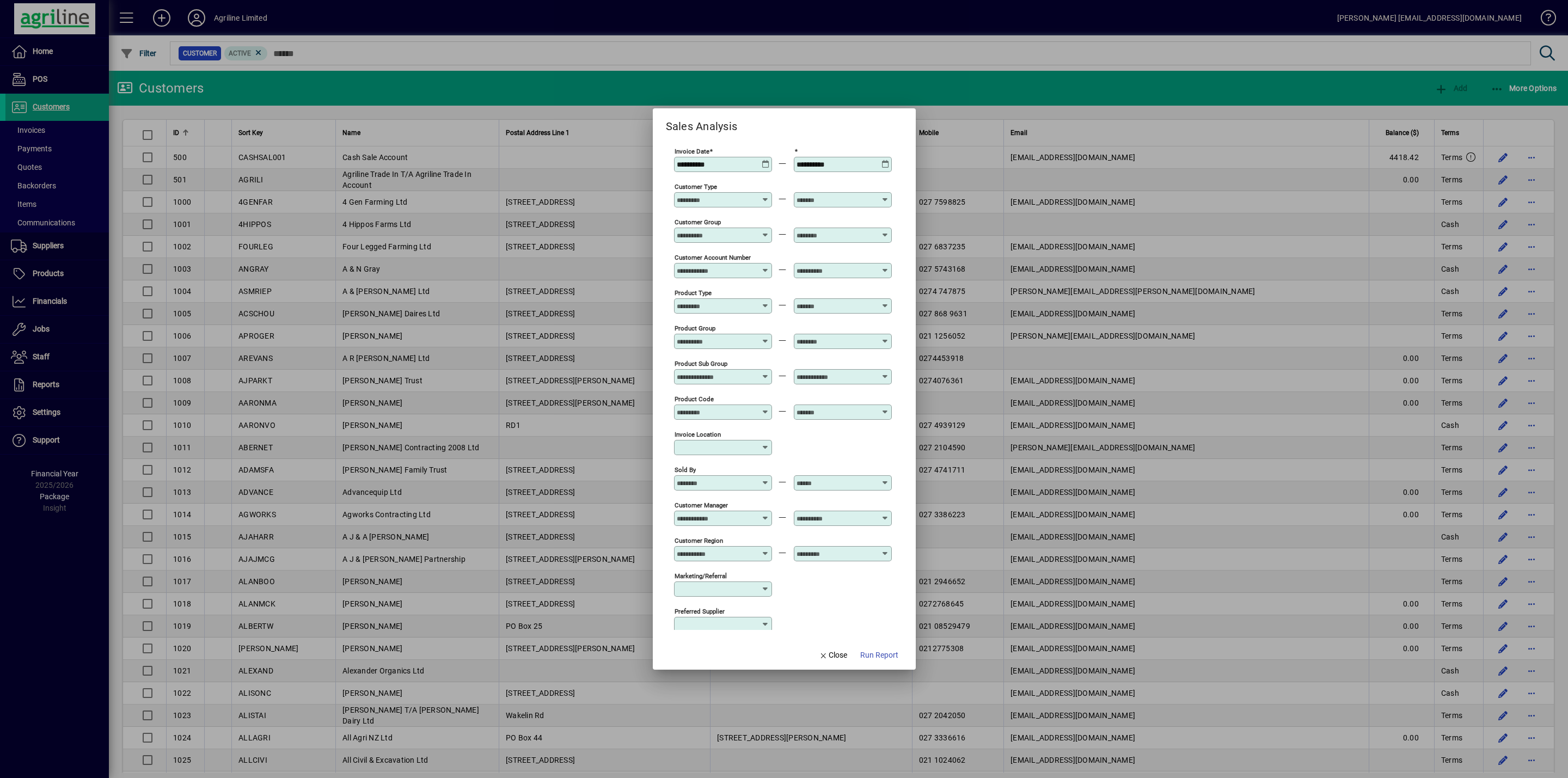
type input "***"
type input "**********"
click at [759, 160] on icon at bounding box center [759, 160] width 9 height 0
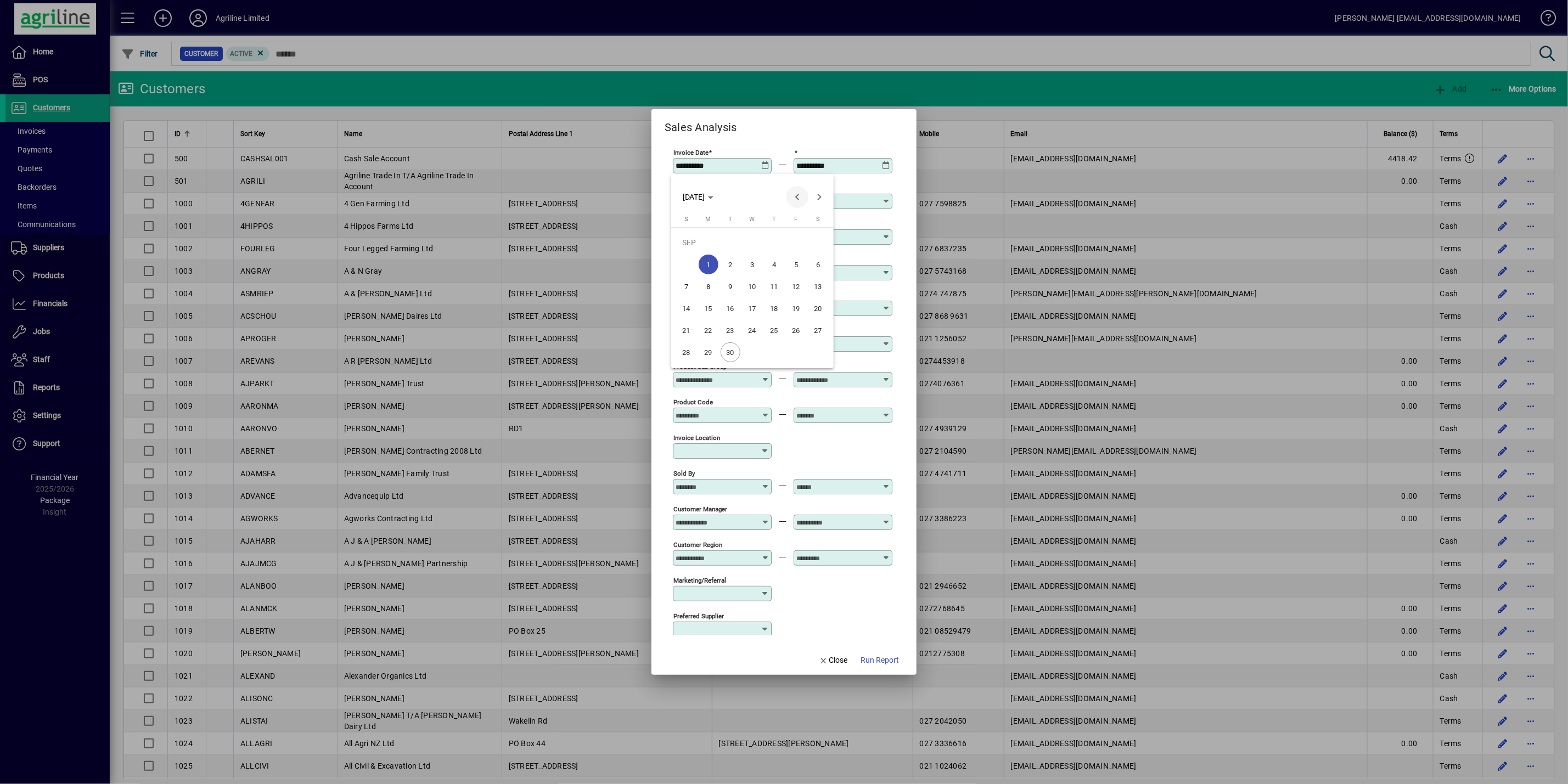
click at [789, 194] on span "Previous month" at bounding box center [797, 197] width 22 height 22
click at [790, 194] on span "Previous month" at bounding box center [797, 197] width 22 height 22
click at [796, 194] on span "Previous month" at bounding box center [797, 197] width 22 height 22
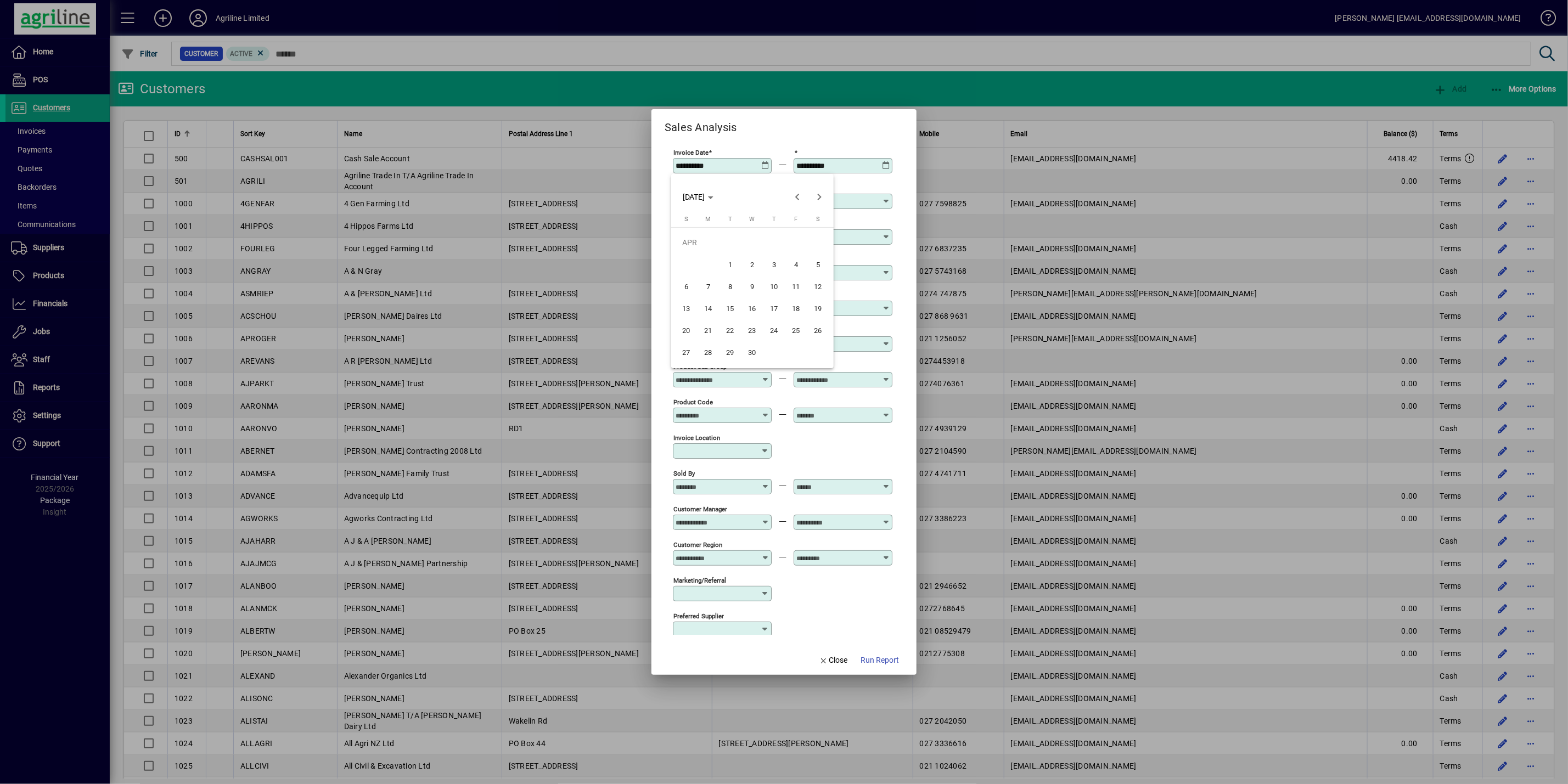
click at [731, 264] on span "1" at bounding box center [730, 264] width 20 height 20
type input "**********"
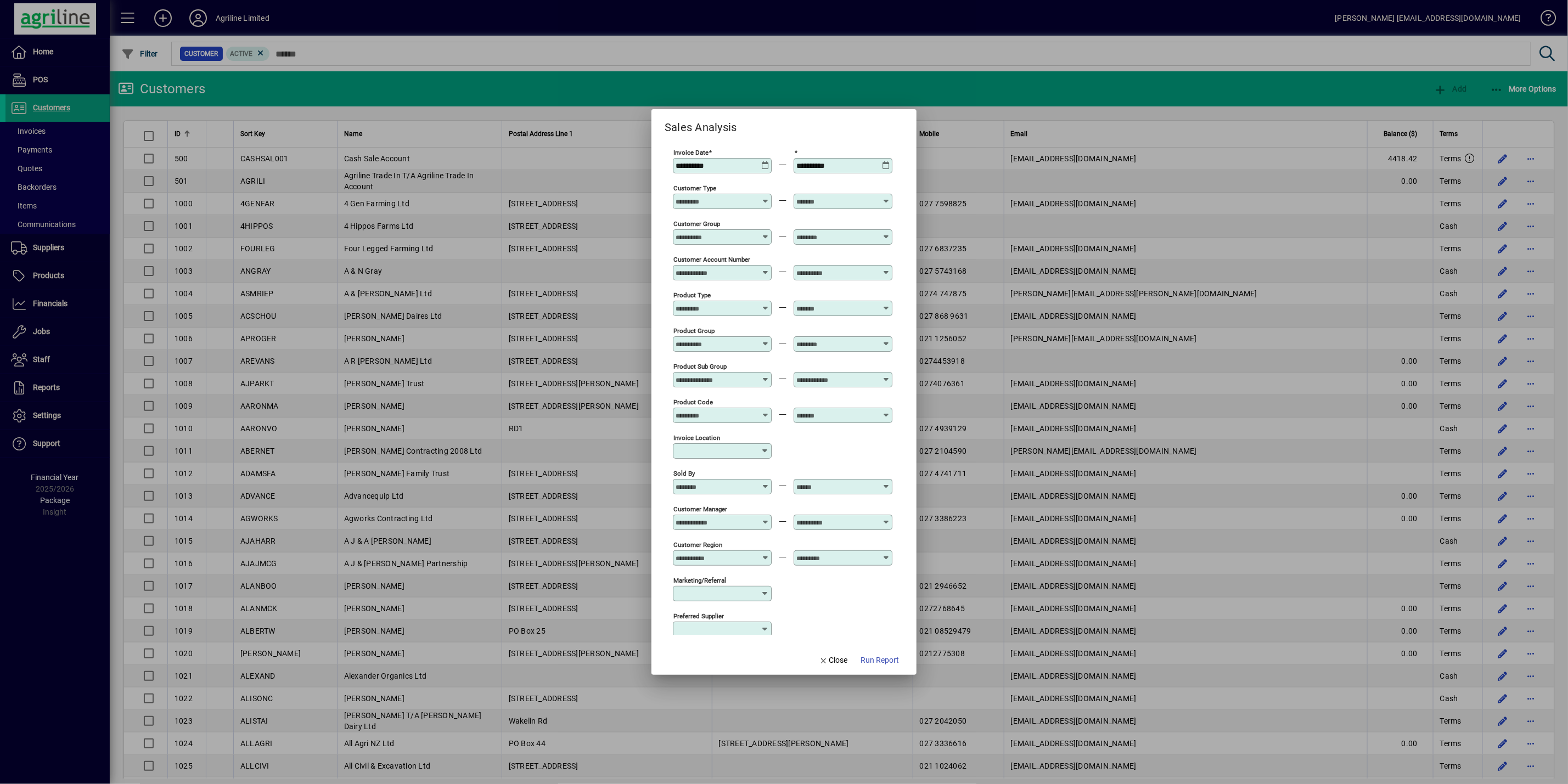
click at [885, 161] on icon at bounding box center [886, 161] width 9 height 0
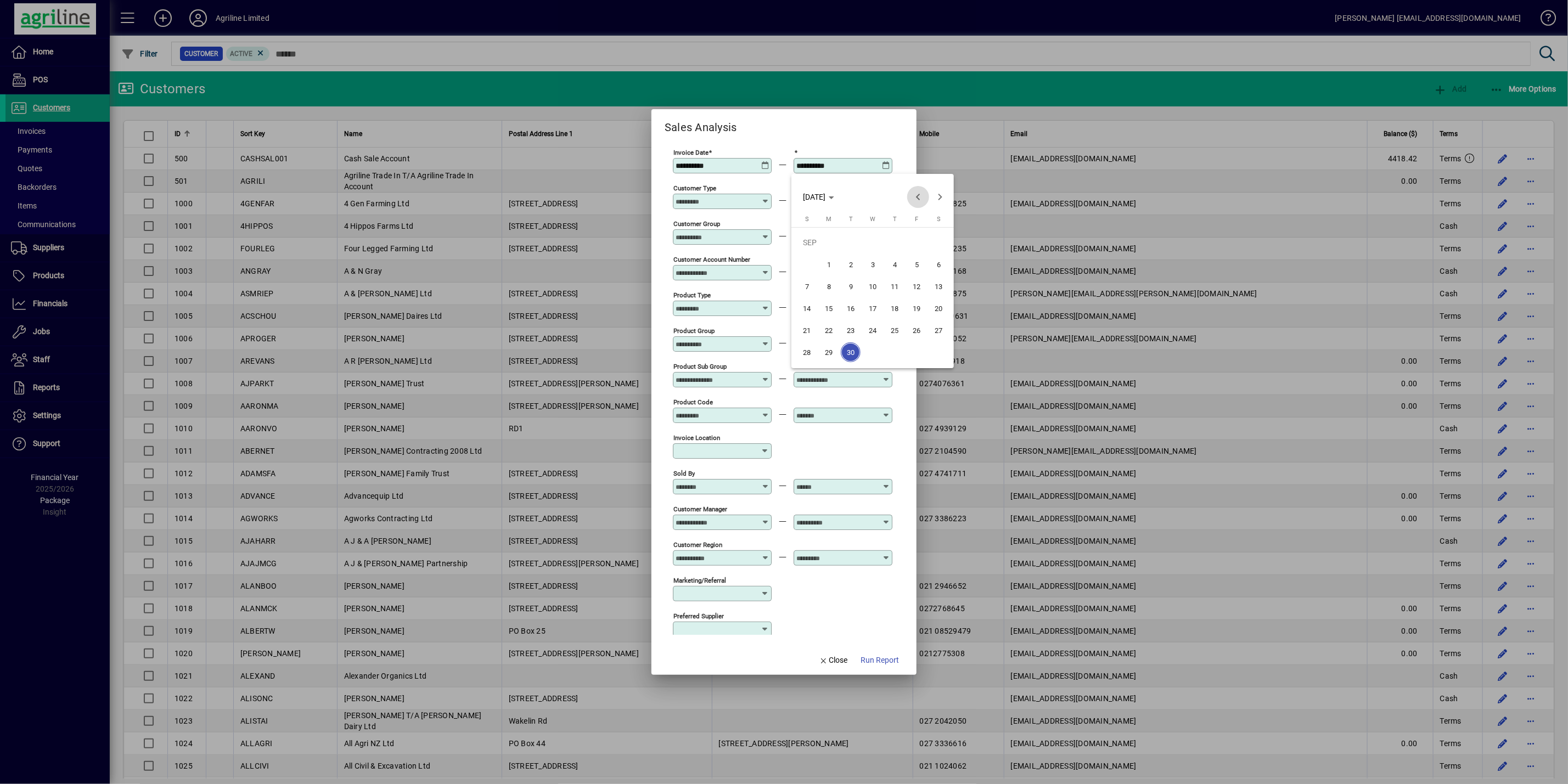
click at [912, 197] on span "Previous month" at bounding box center [918, 197] width 22 height 22
click at [807, 348] on span "31" at bounding box center [806, 352] width 20 height 20
type input "**********"
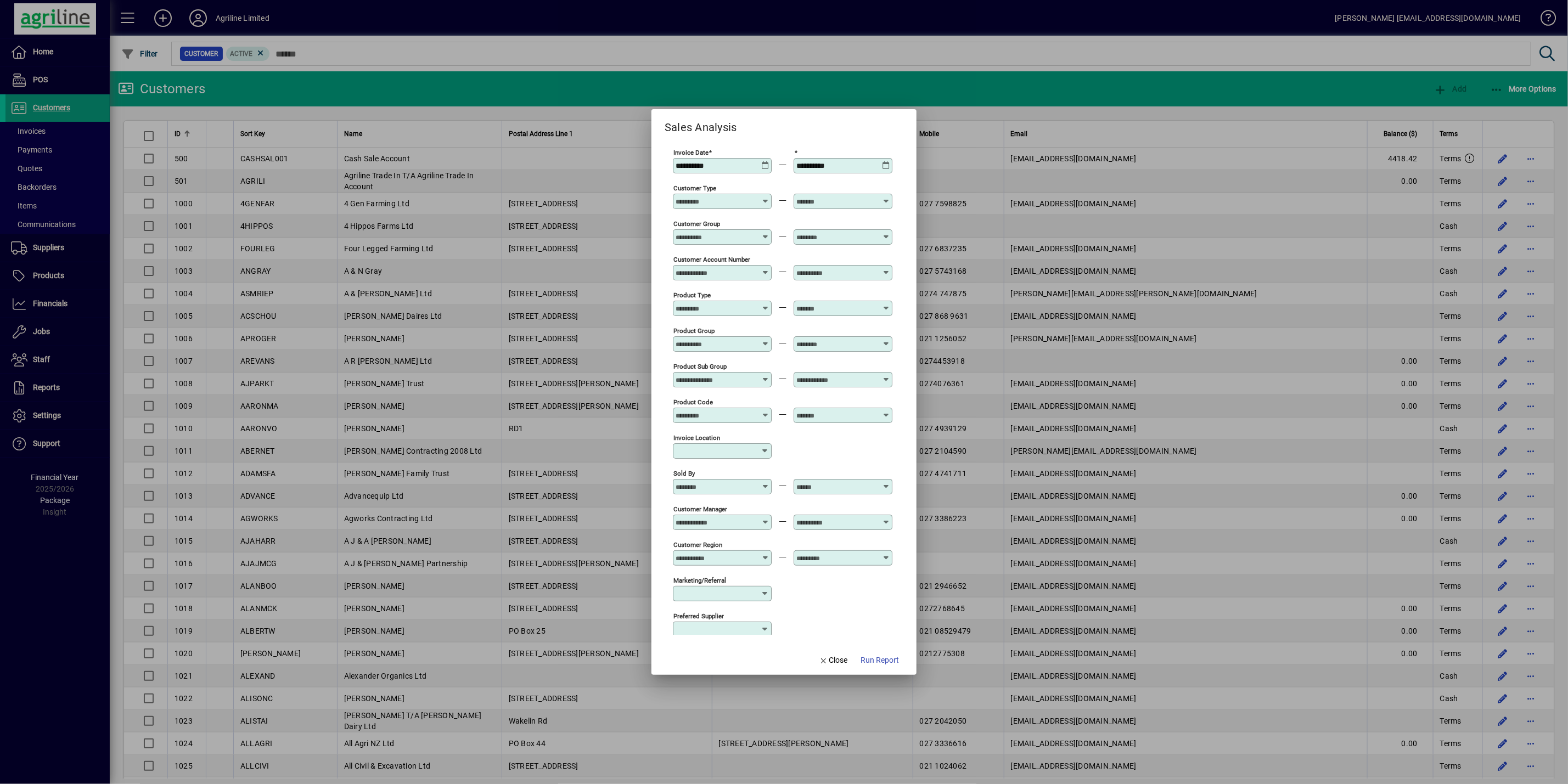
click at [761, 340] on icon at bounding box center [765, 340] width 9 height 0
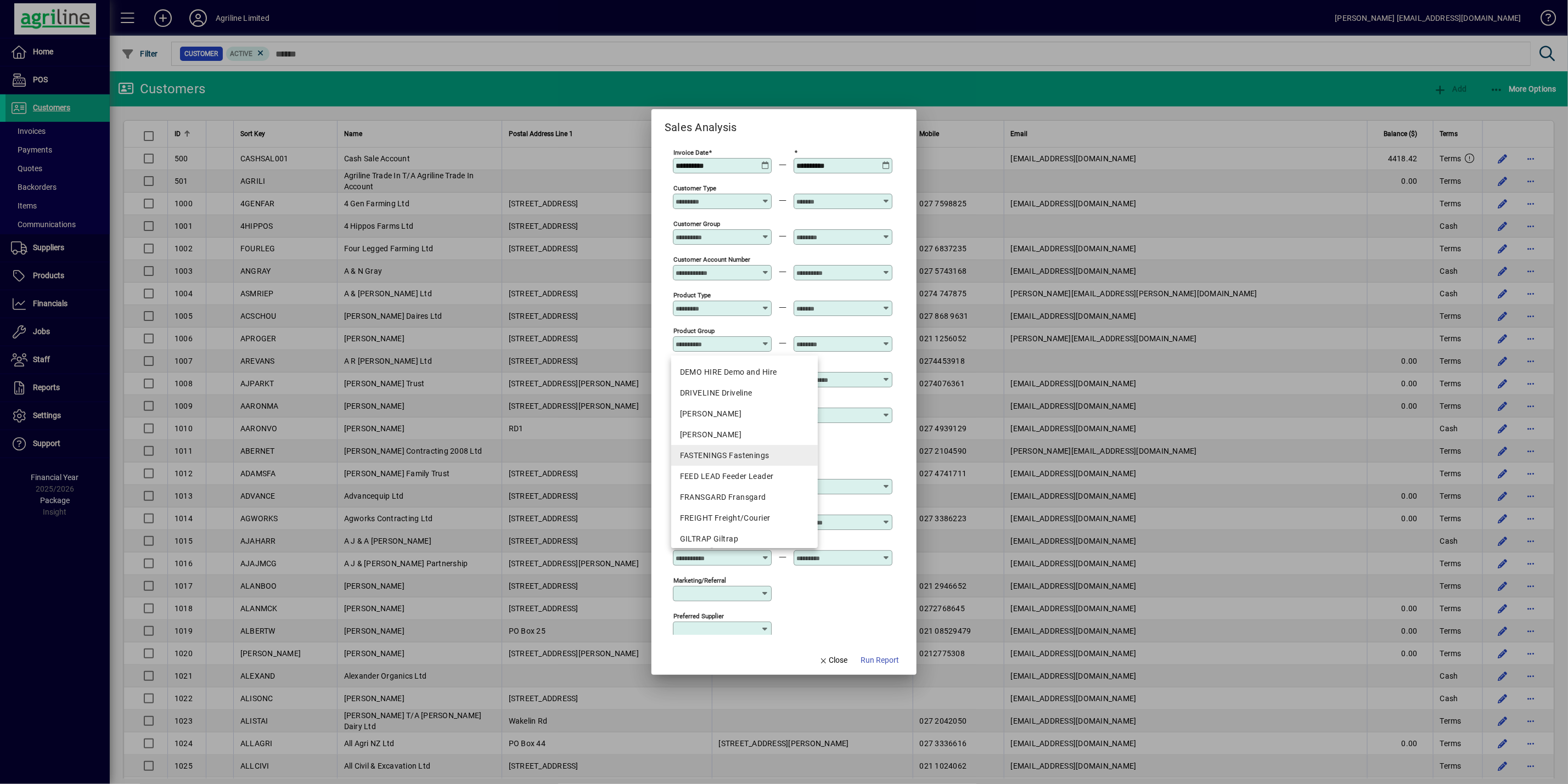
scroll to position [164, 0]
click at [750, 478] on div "GREENTEC Greentec" at bounding box center [744, 478] width 129 height 12
type input "**********"
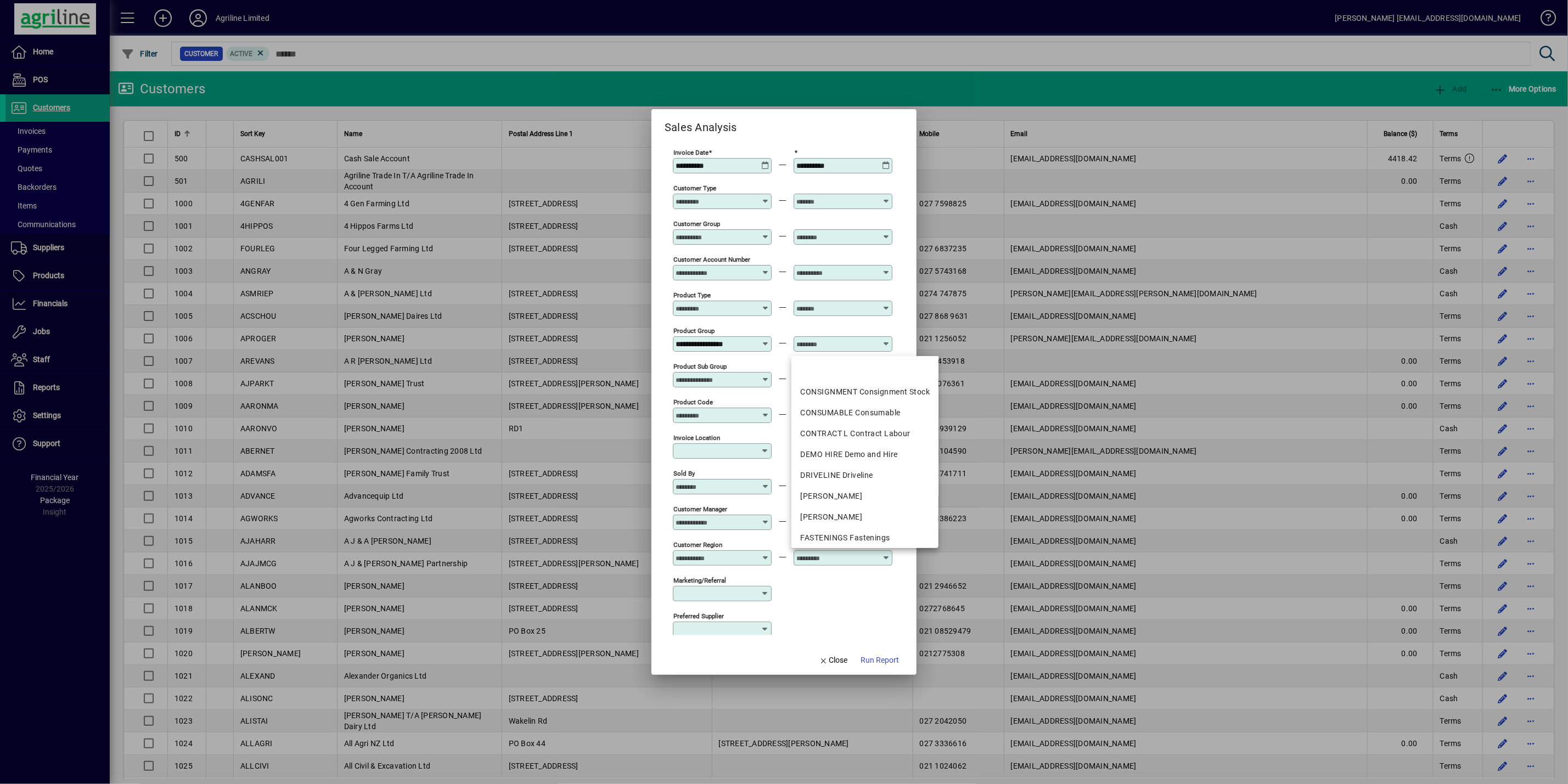
click at [815, 349] on input "text" at bounding box center [836, 344] width 80 height 9
click at [763, 375] on icon at bounding box center [765, 375] width 9 height 0
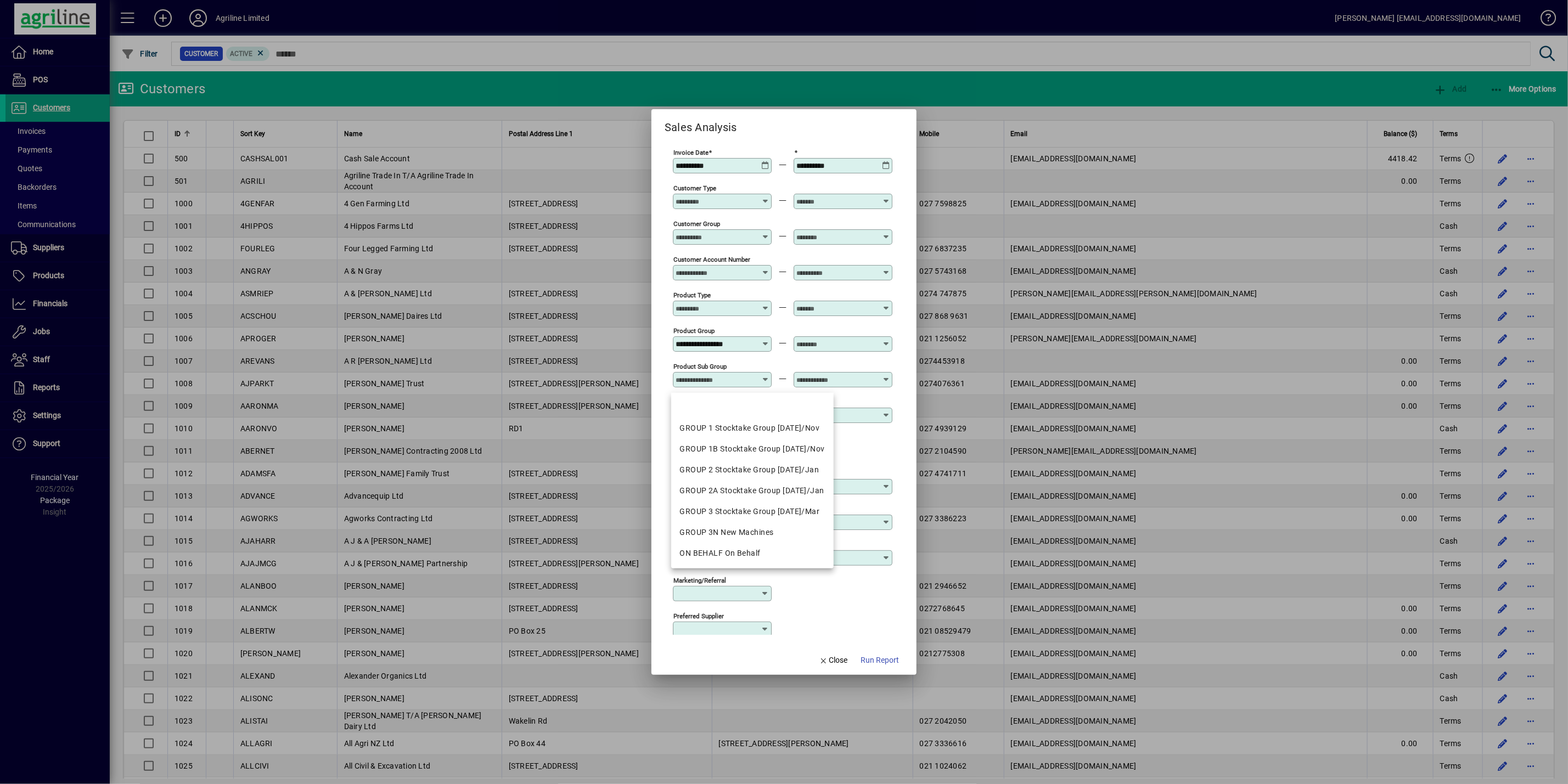
click at [850, 460] on div "Invoice location" at bounding box center [782, 450] width 219 height 36
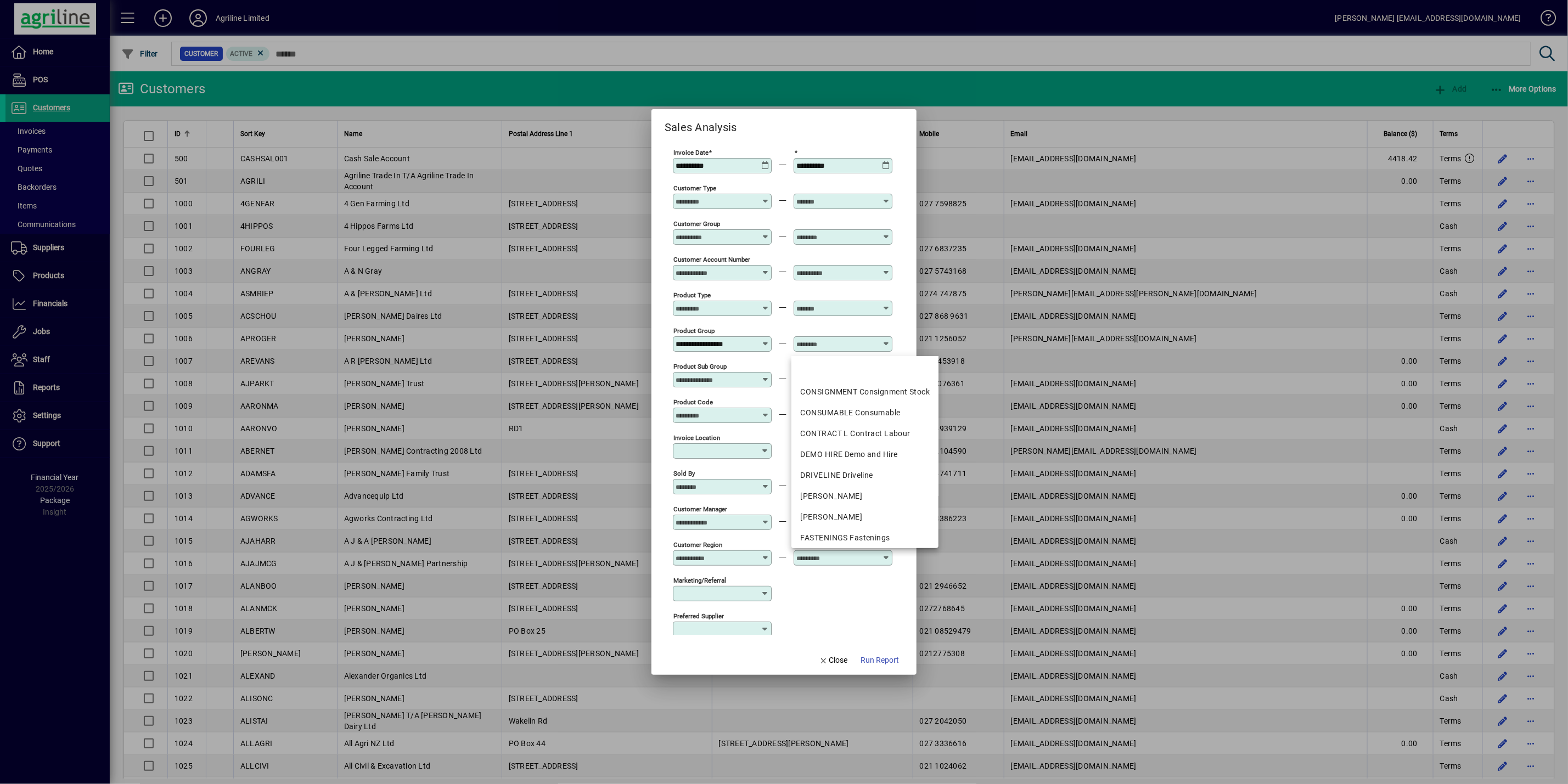
click at [839, 349] on input "text" at bounding box center [836, 344] width 80 height 9
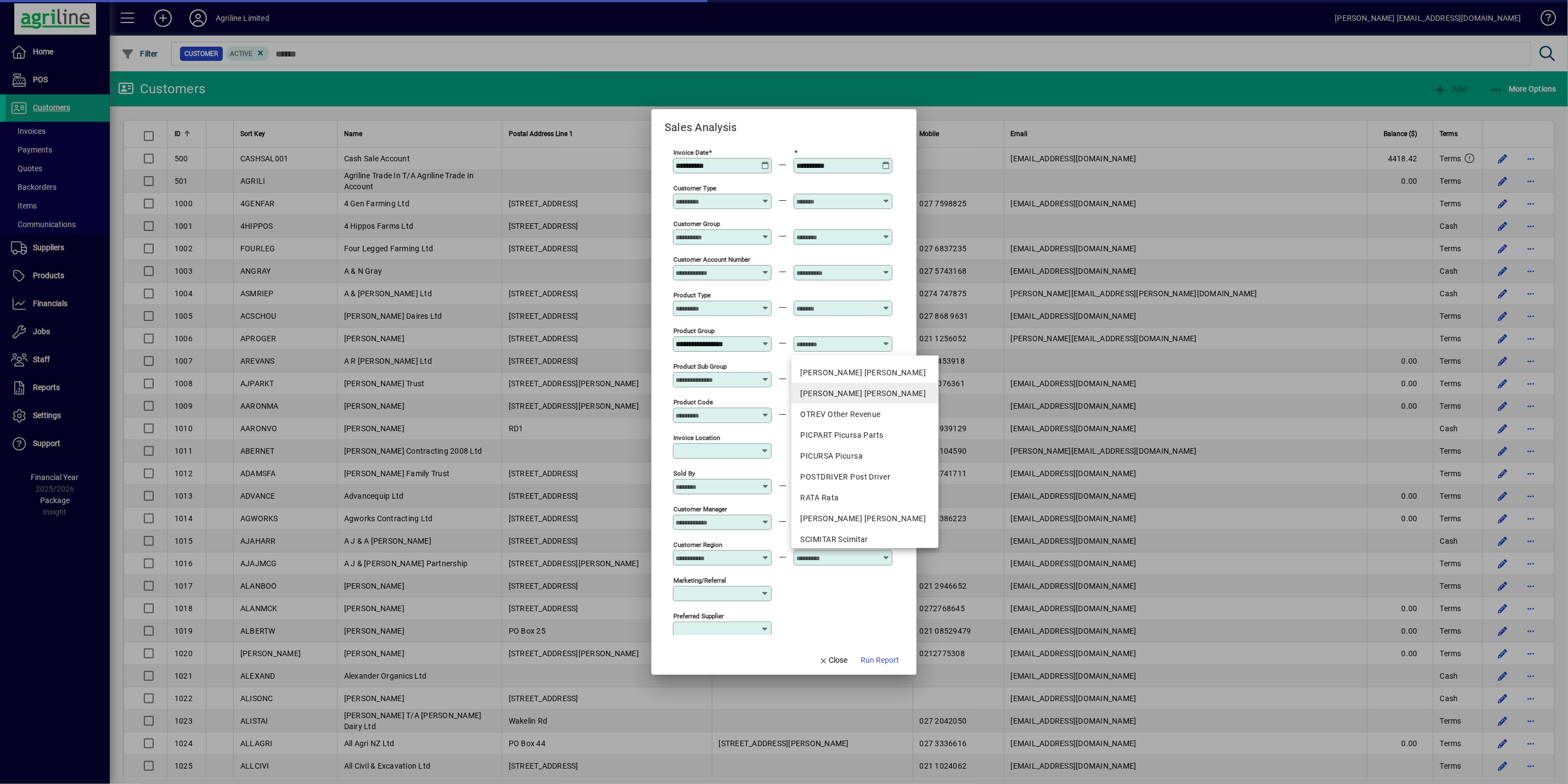
scroll to position [494, 0]
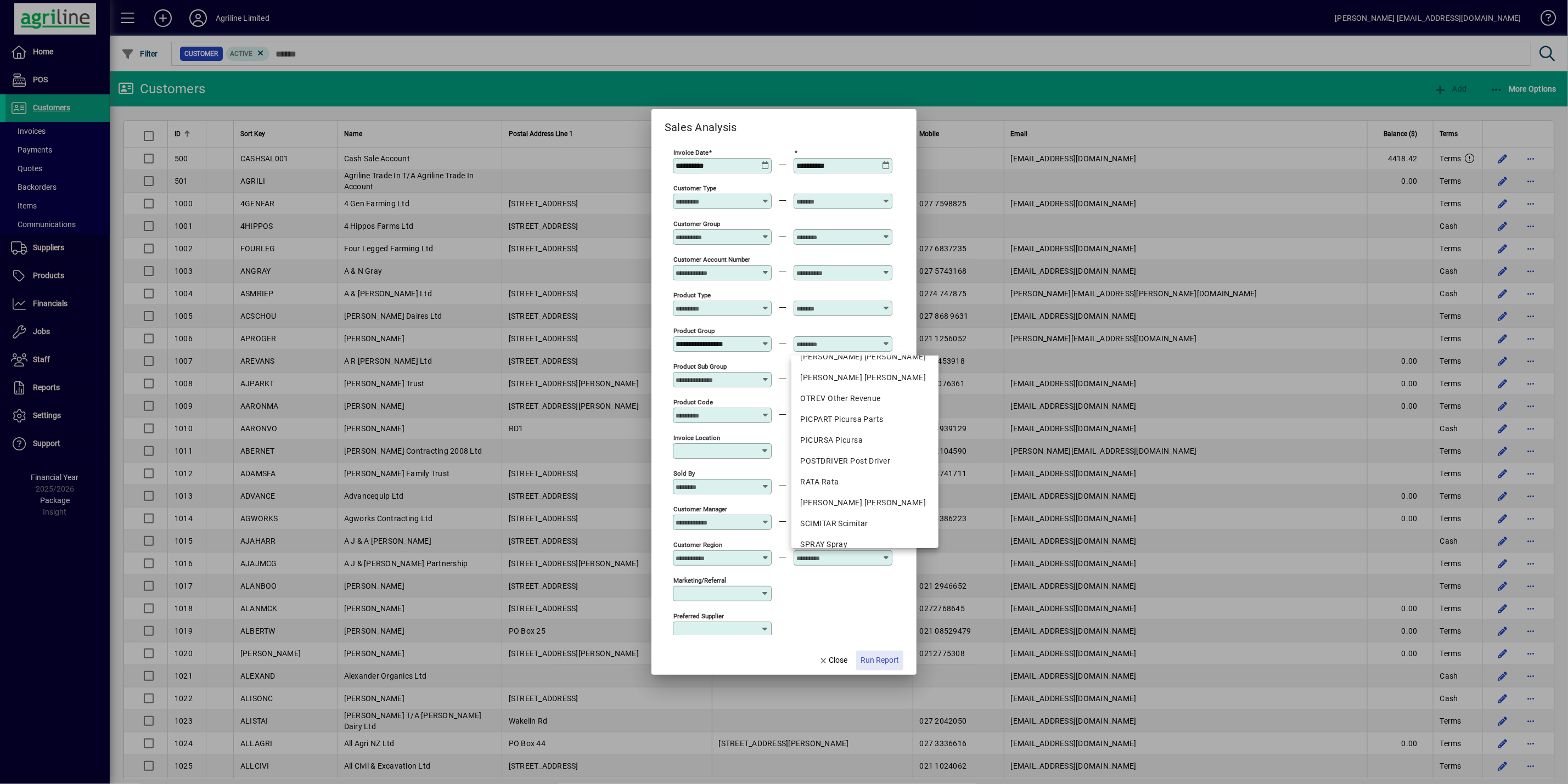
click at [888, 664] on span "Run Report" at bounding box center [880, 660] width 38 height 12
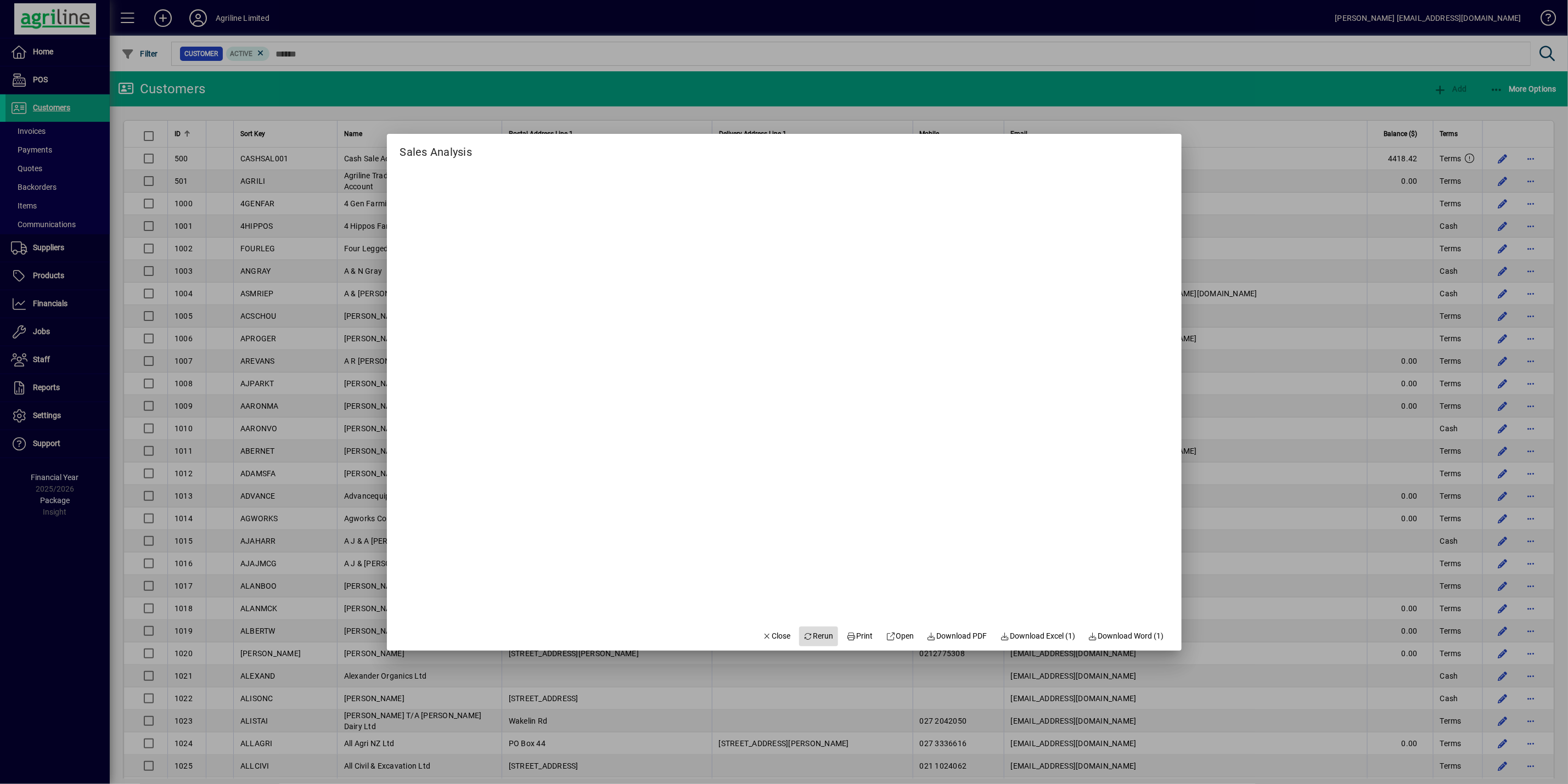
click at [807, 636] on span "Rerun" at bounding box center [818, 636] width 31 height 12
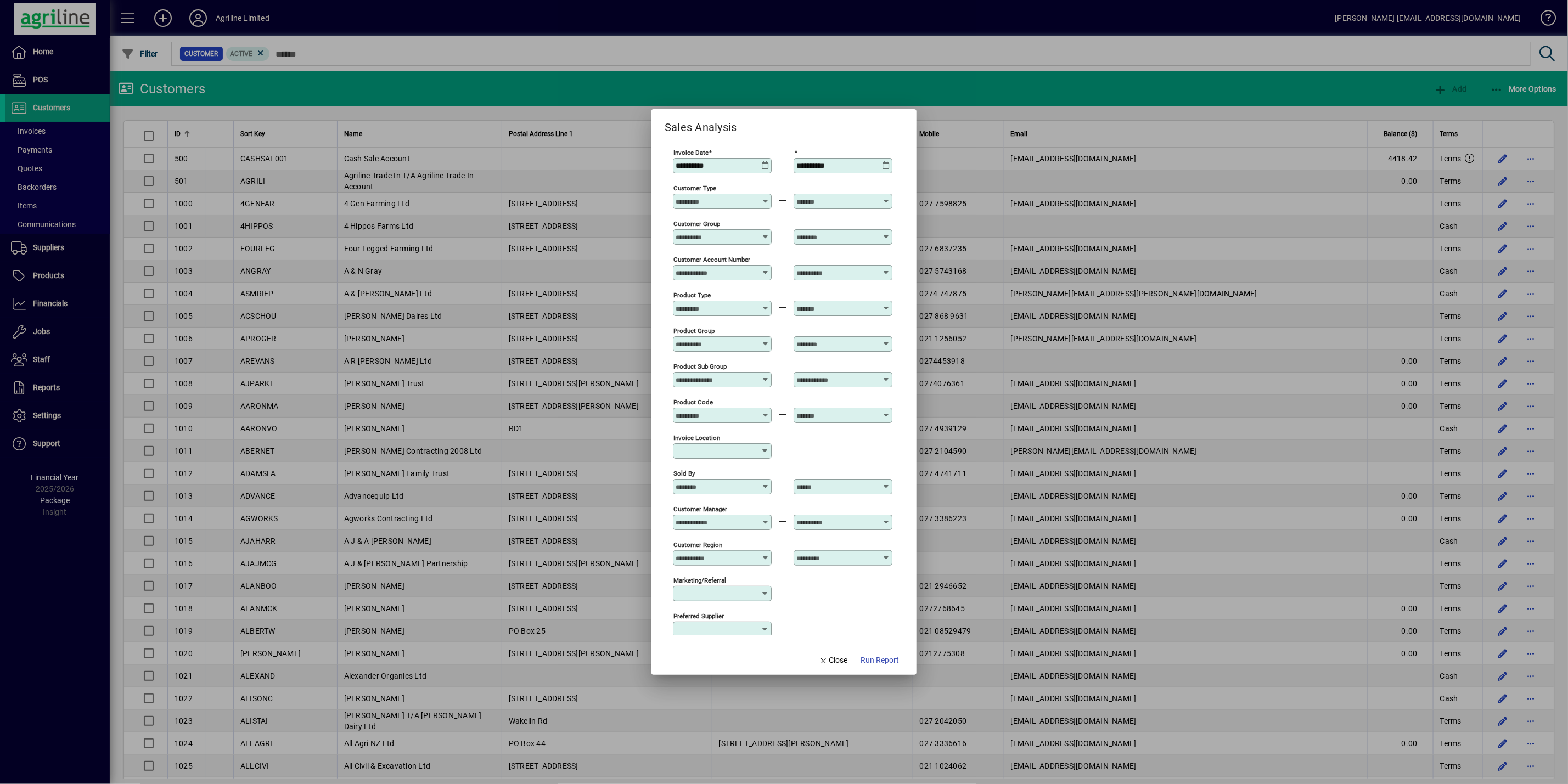
type input "**********"
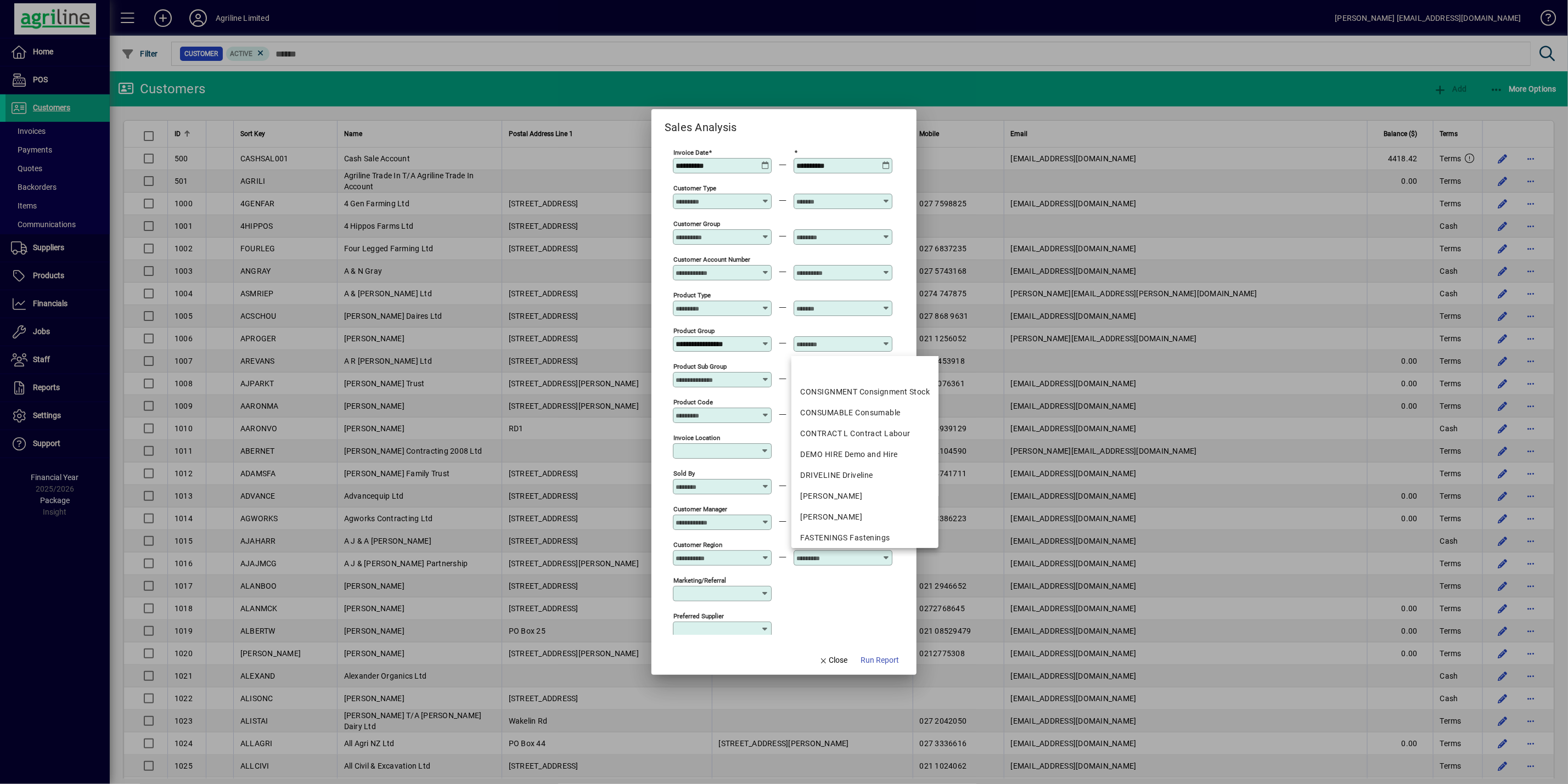
click at [830, 349] on input "text" at bounding box center [836, 344] width 80 height 9
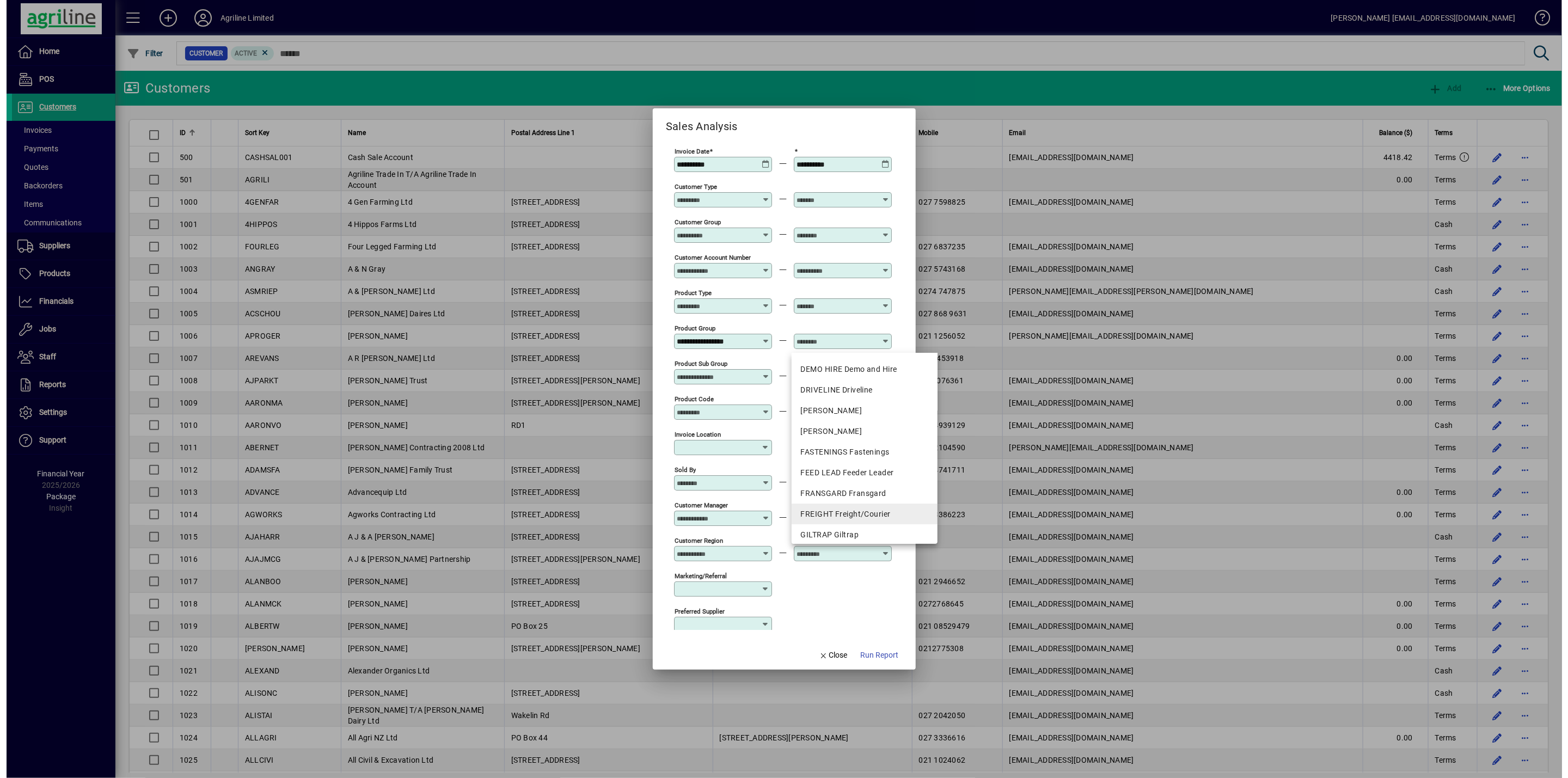
scroll to position [163, 0]
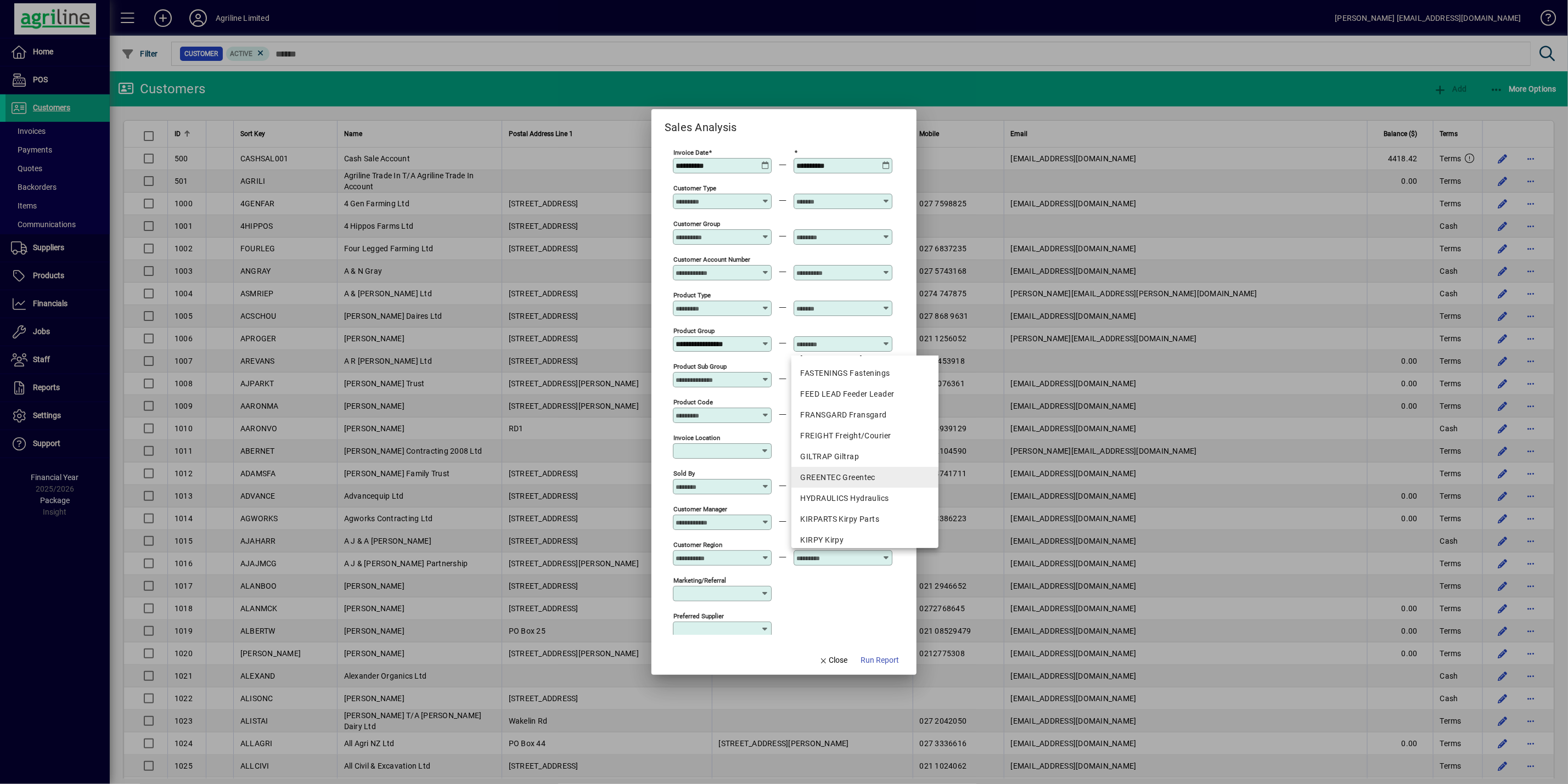
click at [835, 481] on div "GREENTEC Greentec" at bounding box center [865, 478] width 129 height 12
type input "**********"
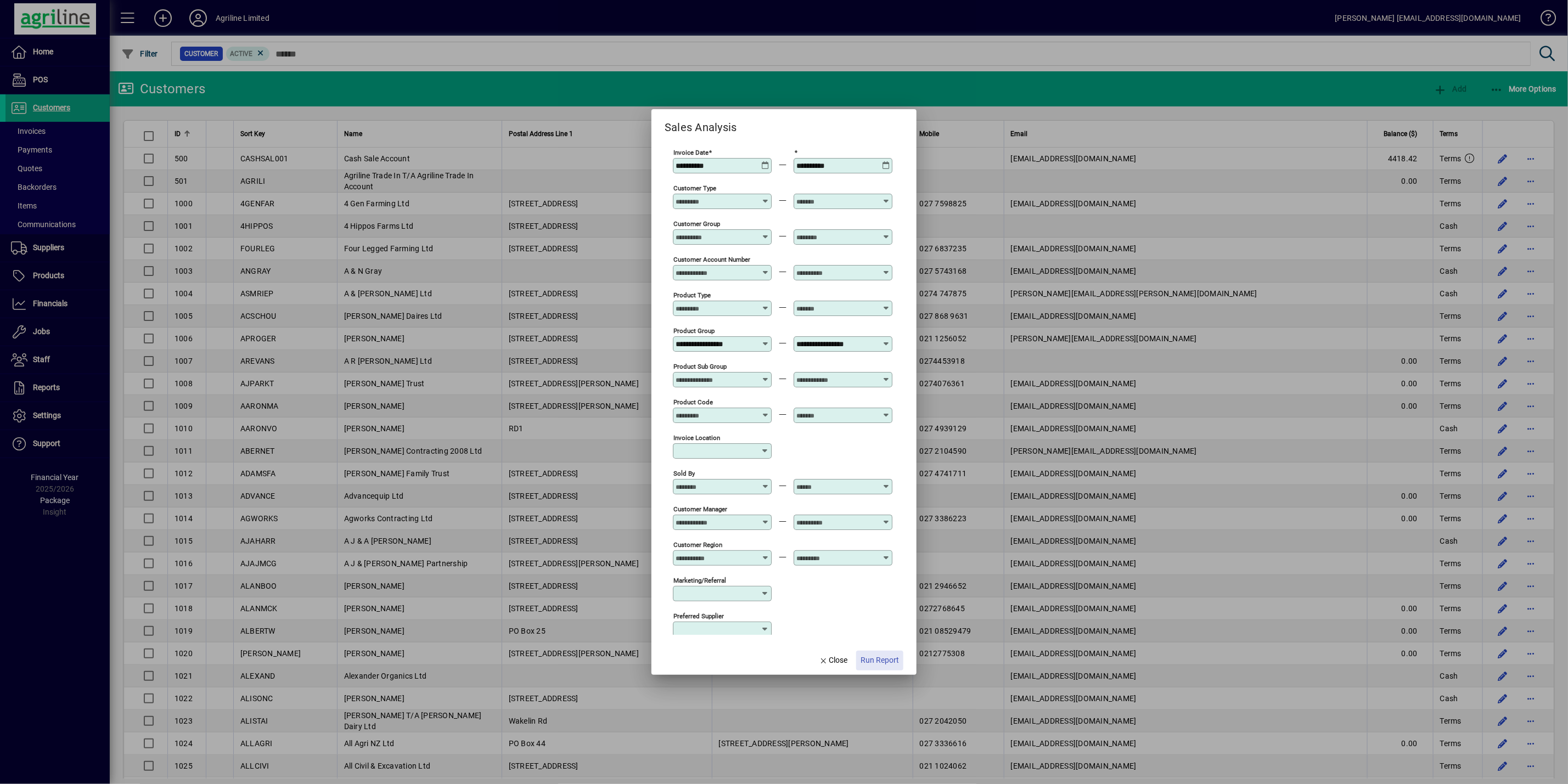
click at [870, 663] on span "Run Report" at bounding box center [880, 660] width 38 height 12
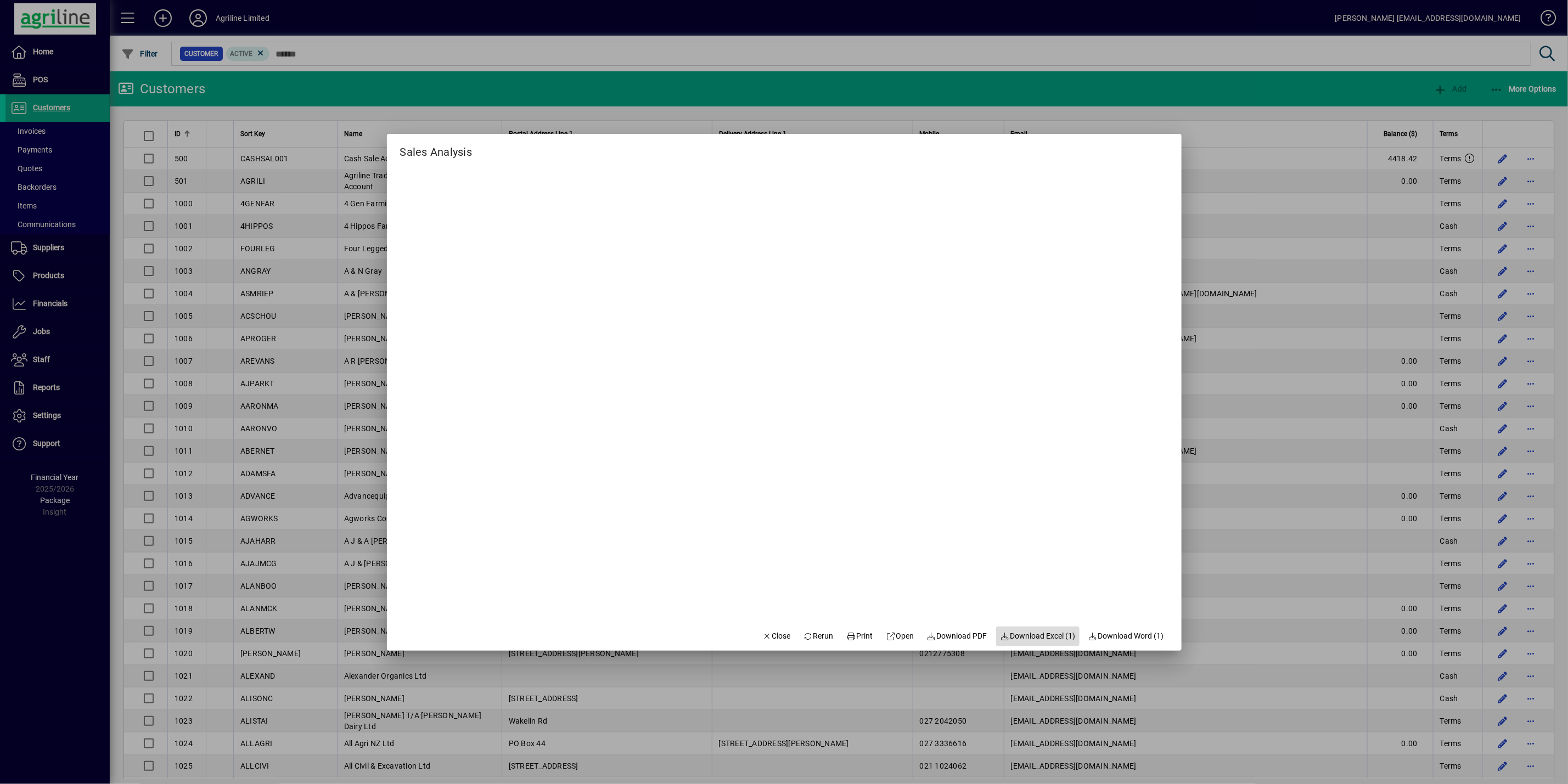
click at [1037, 634] on span "Download Excel (1)" at bounding box center [1038, 636] width 75 height 12
click at [1092, 43] on div at bounding box center [784, 392] width 1568 height 784
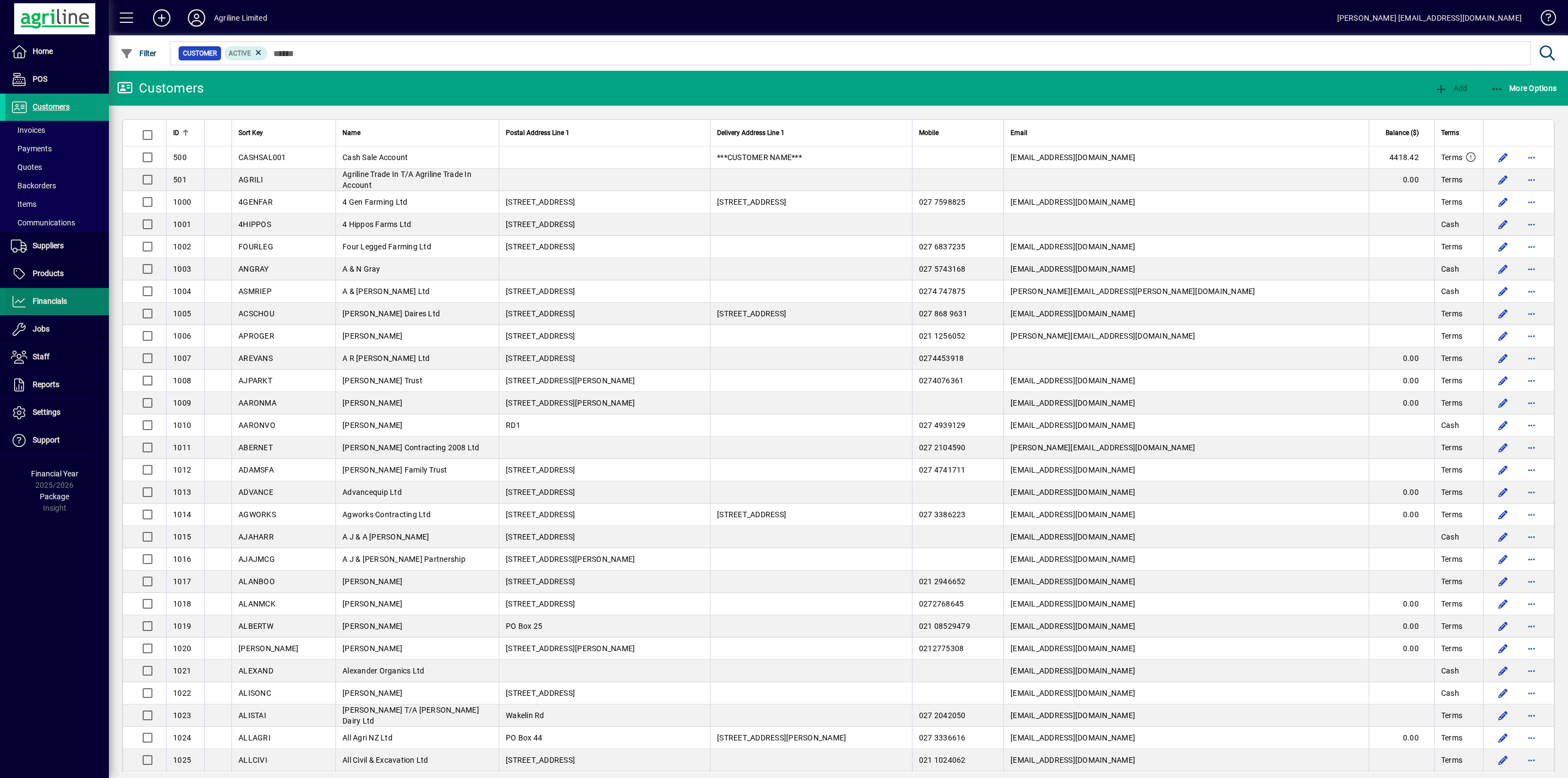
click at [55, 302] on span "Financials" at bounding box center [50, 301] width 34 height 9
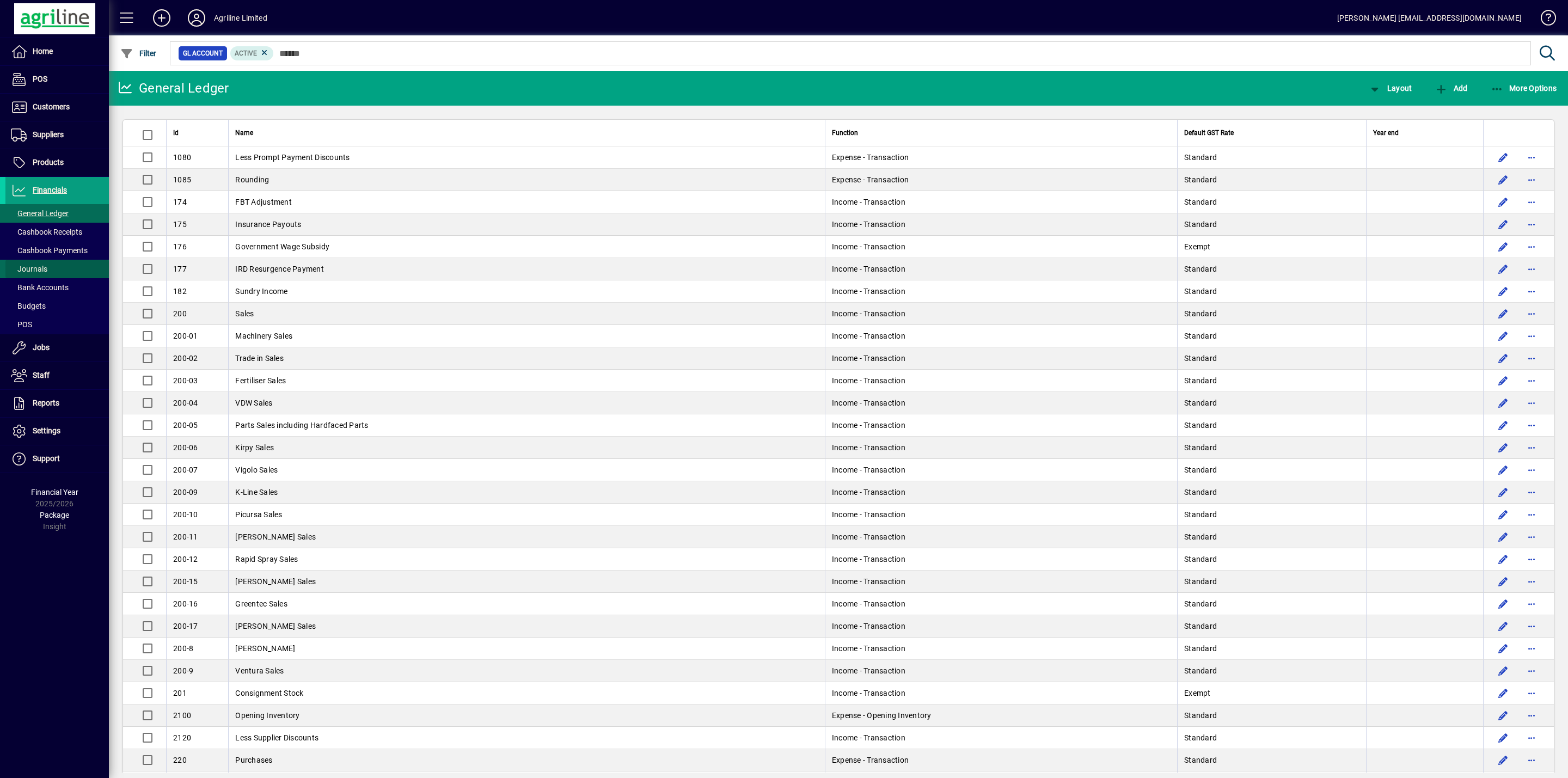
click at [39, 268] on span "Journals" at bounding box center [29, 269] width 37 height 9
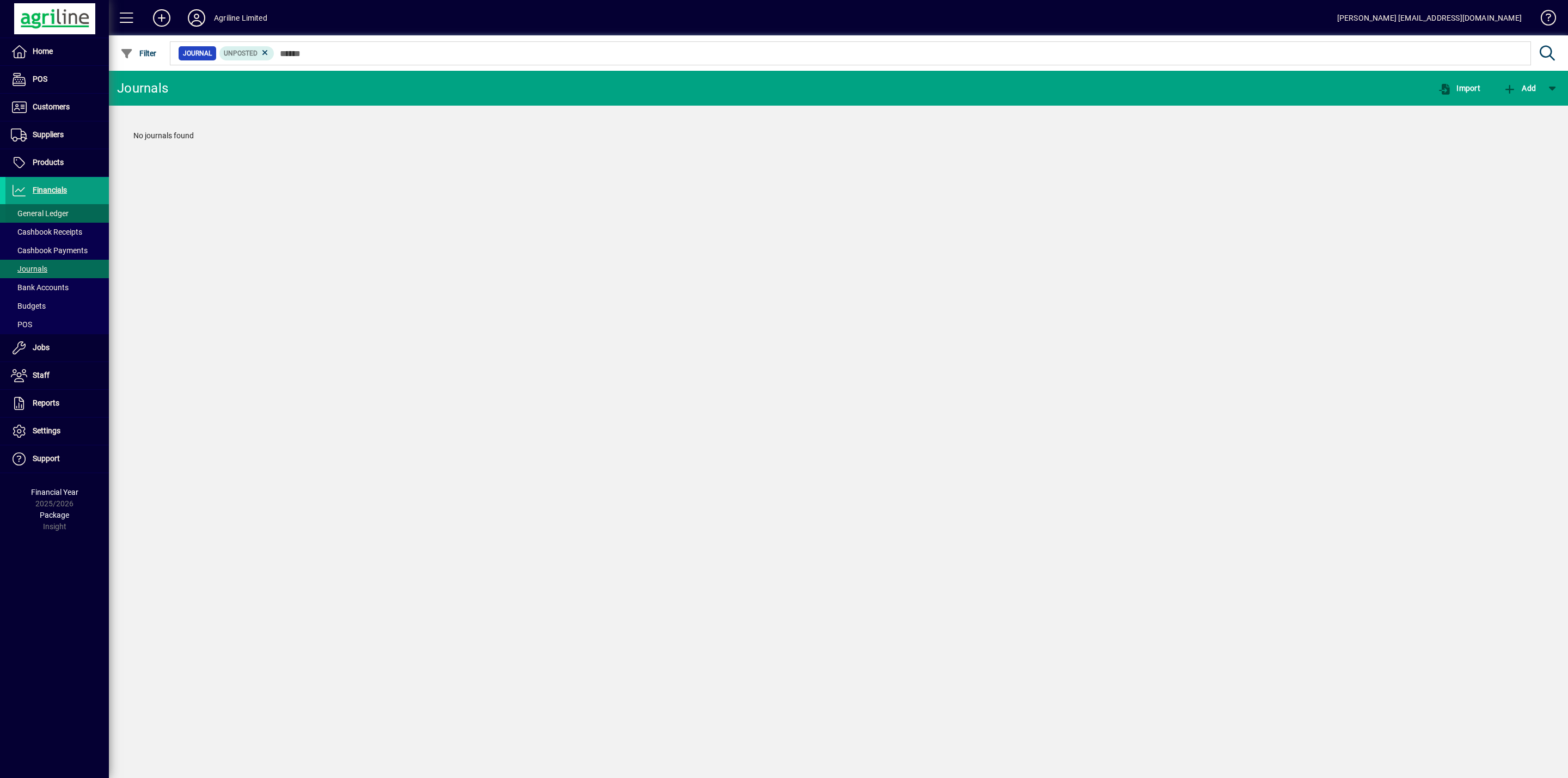
click at [50, 215] on span "General Ledger" at bounding box center [40, 213] width 57 height 9
